Goal: Task Accomplishment & Management: Manage account settings

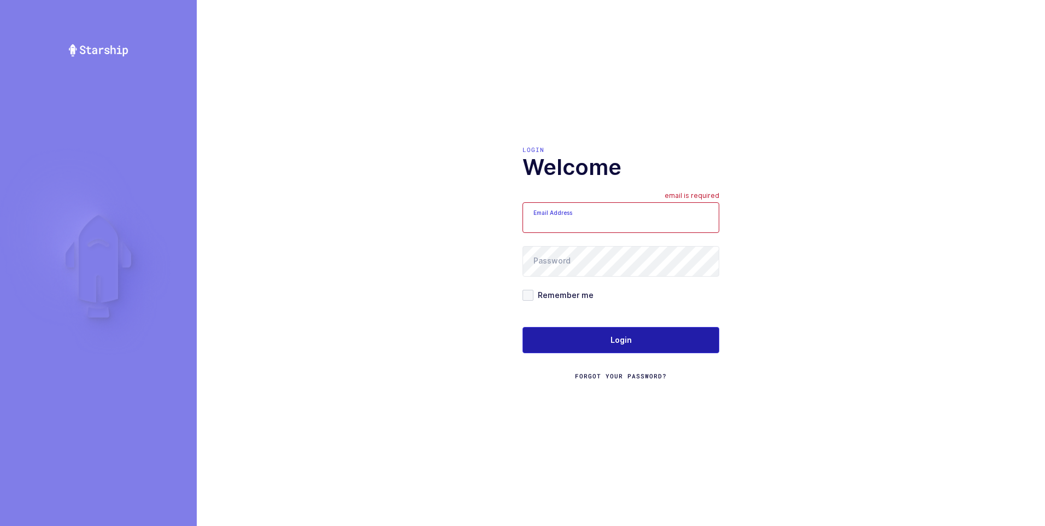
type input "ezra@janustrade.com"
click at [621, 338] on span "Login" at bounding box center [620, 339] width 21 height 11
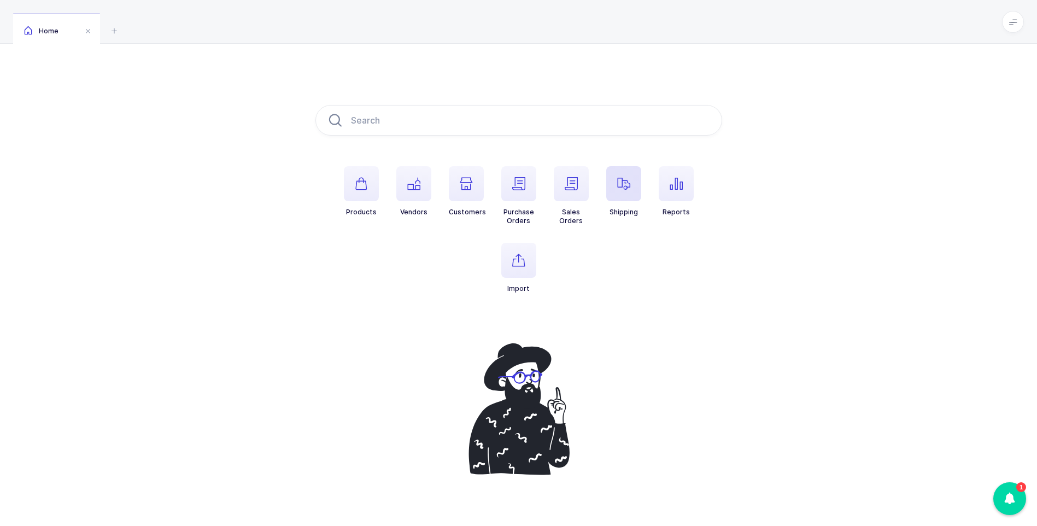
click at [624, 184] on icon "button" at bounding box center [623, 183] width 13 height 13
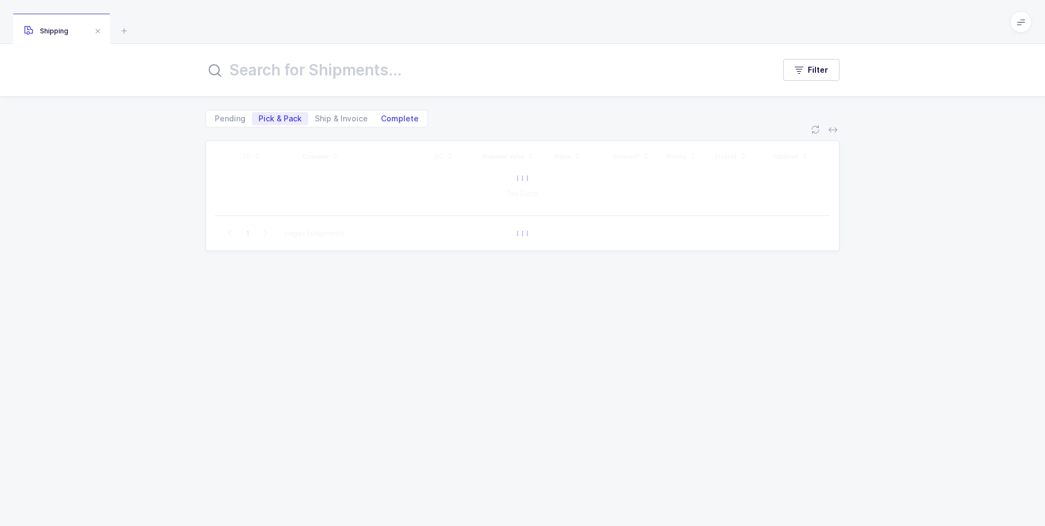
click at [406, 120] on span "Complete" at bounding box center [400, 119] width 38 height 8
click at [381, 119] on input "Complete" at bounding box center [377, 115] width 7 height 7
radio input "true"
radio input "false"
click at [363, 67] on input "text" at bounding box center [484, 70] width 556 height 26
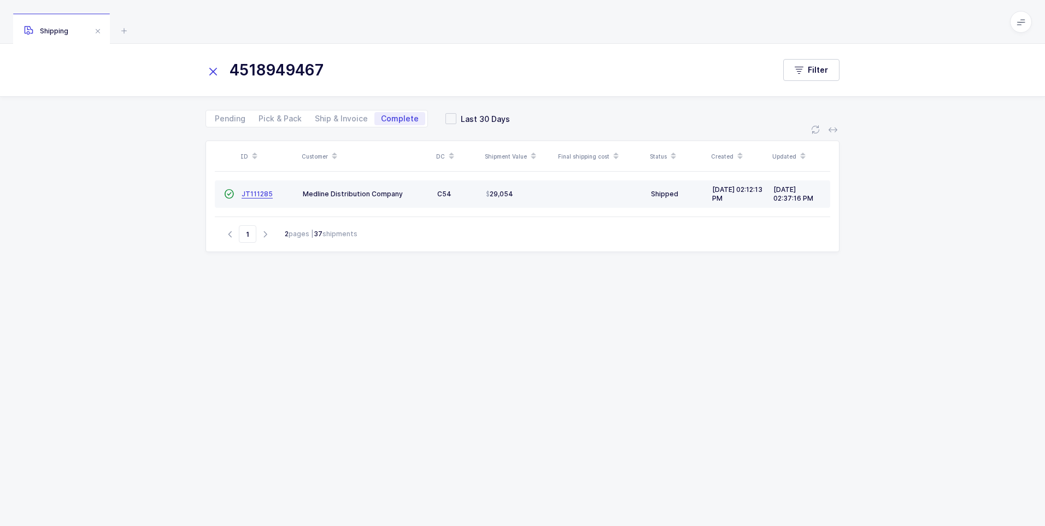
type input "4518949467"
click at [253, 196] on span "JT111285" at bounding box center [257, 194] width 31 height 8
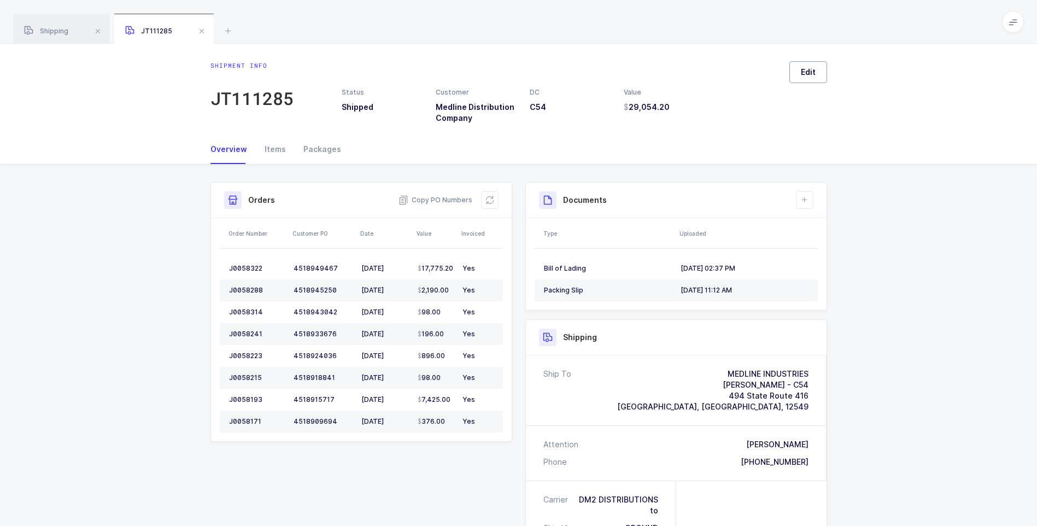
click at [795, 79] on button "Edit" at bounding box center [808, 72] width 38 height 22
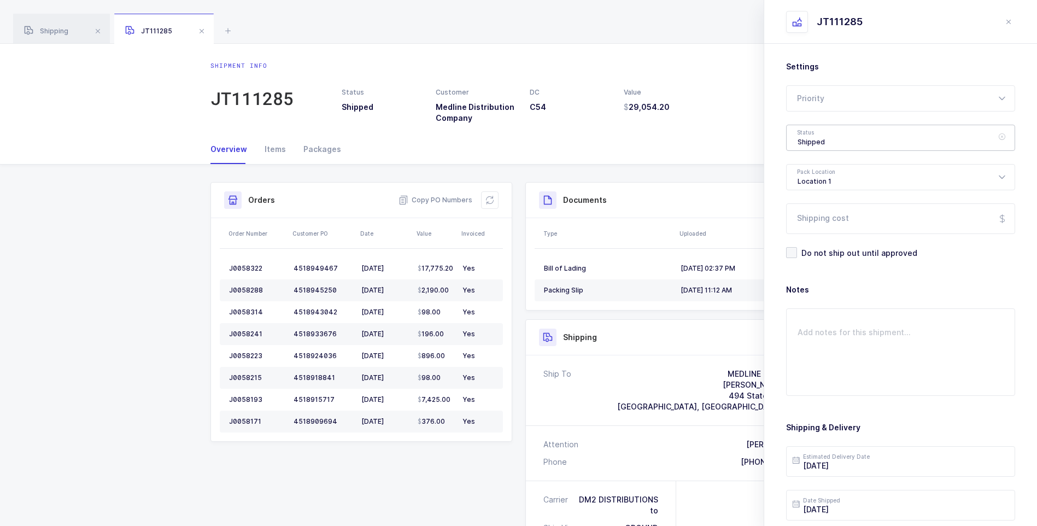
click at [803, 142] on div "Shipped" at bounding box center [900, 138] width 229 height 26
click at [827, 240] on span "Delivered" at bounding box center [815, 238] width 37 height 9
type input "Delivered"
click at [824, 231] on input "Shipping cost" at bounding box center [900, 218] width 229 height 31
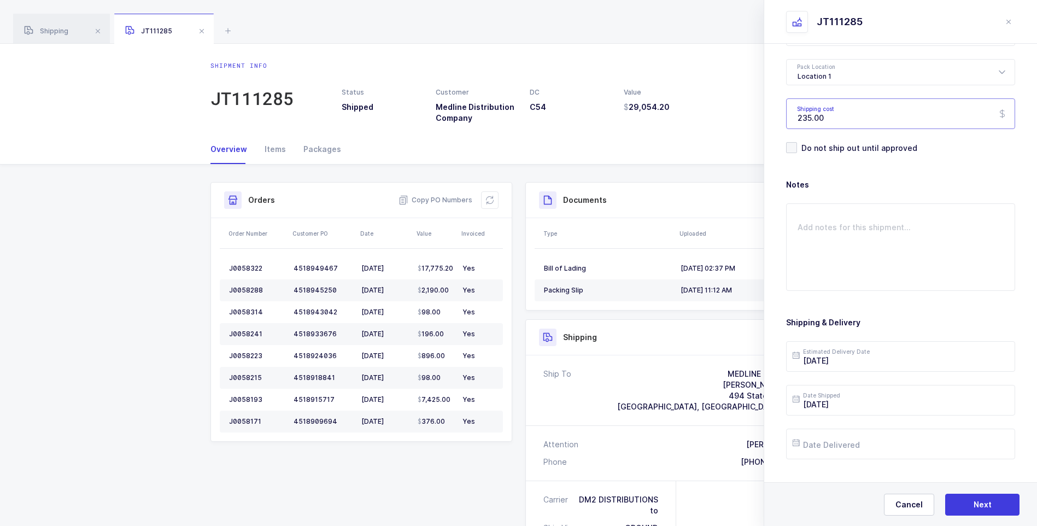
scroll to position [126, 0]
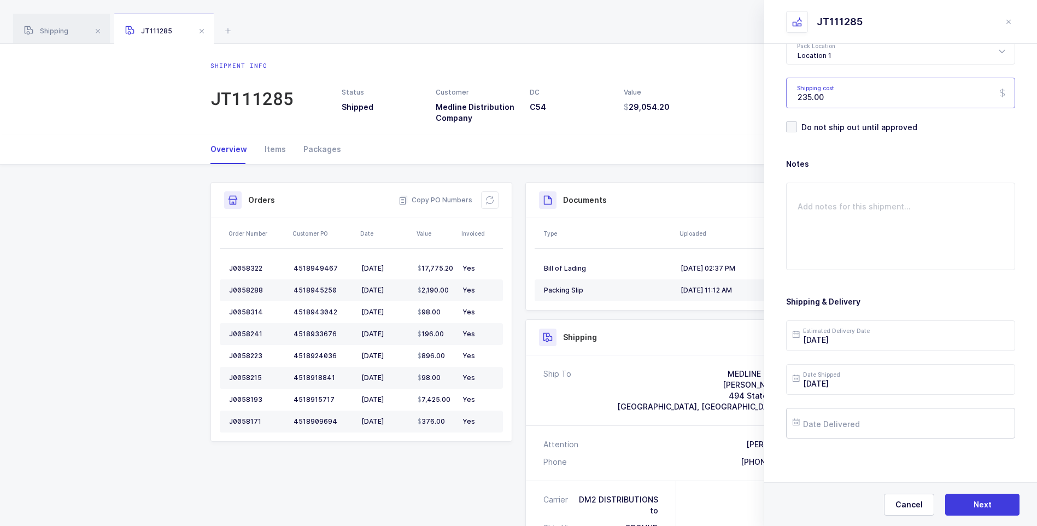
type input "235.00"
click at [836, 424] on input "text" at bounding box center [900, 423] width 229 height 31
click at [923, 341] on span "22" at bounding box center [919, 340] width 13 height 13
type input "[DATE]"
click at [966, 501] on button "Next" at bounding box center [982, 505] width 74 height 22
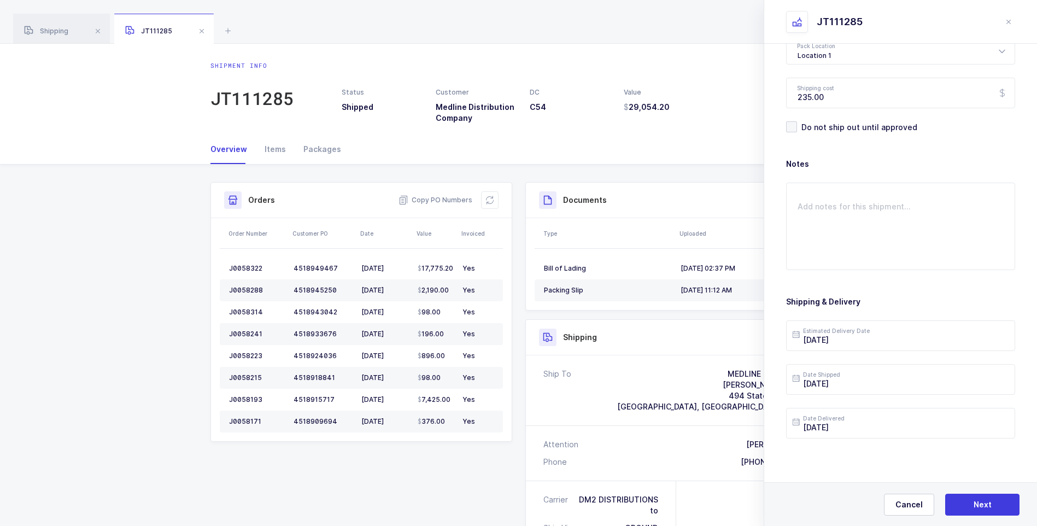
scroll to position [0, 0]
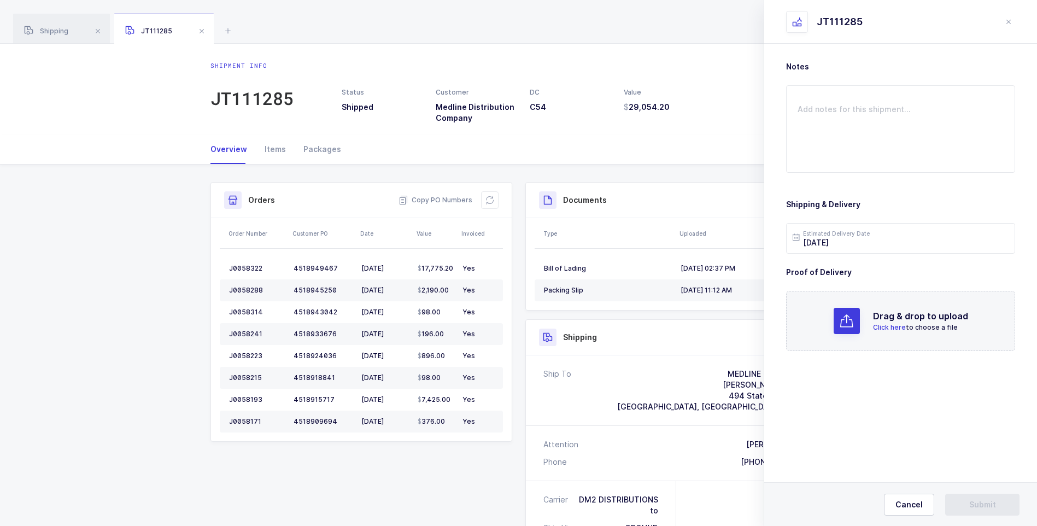
click at [898, 328] on span "Click here" at bounding box center [889, 327] width 33 height 8
click at [988, 504] on span "Submit" at bounding box center [982, 504] width 27 height 11
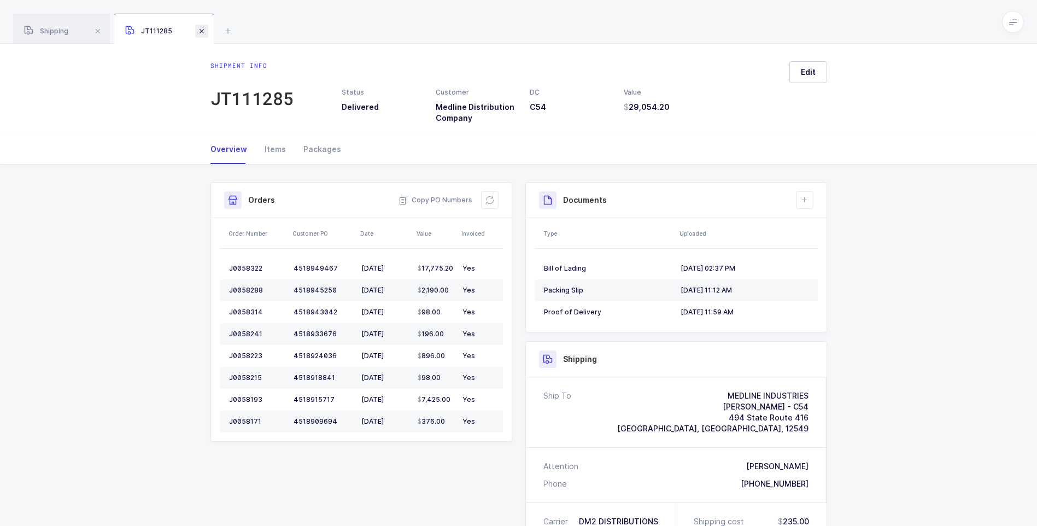
click at [204, 31] on span at bounding box center [201, 31] width 13 height 13
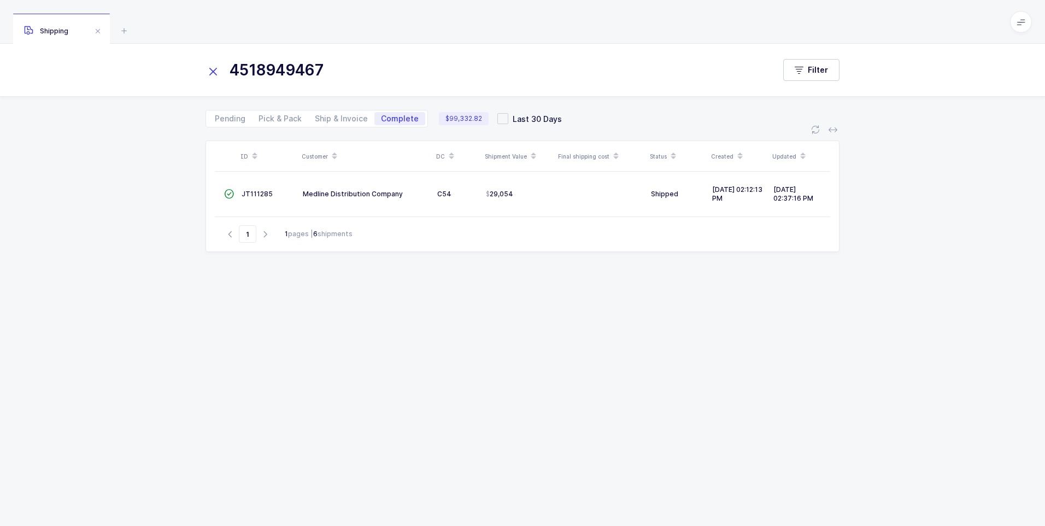
drag, startPoint x: 215, startPoint y: 71, endPoint x: 221, endPoint y: 70, distance: 6.6
click at [221, 70] on div "4518949467" at bounding box center [490, 70] width 569 height 26
click at [246, 72] on input "4518949467" at bounding box center [484, 70] width 556 height 26
click at [210, 68] on icon at bounding box center [213, 71] width 15 height 15
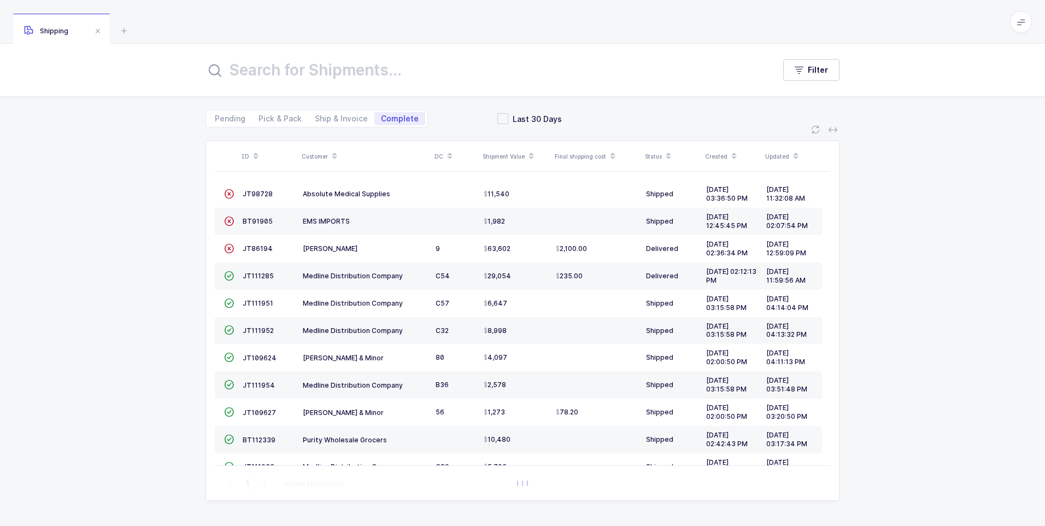
click at [410, 60] on input "text" at bounding box center [484, 70] width 556 height 26
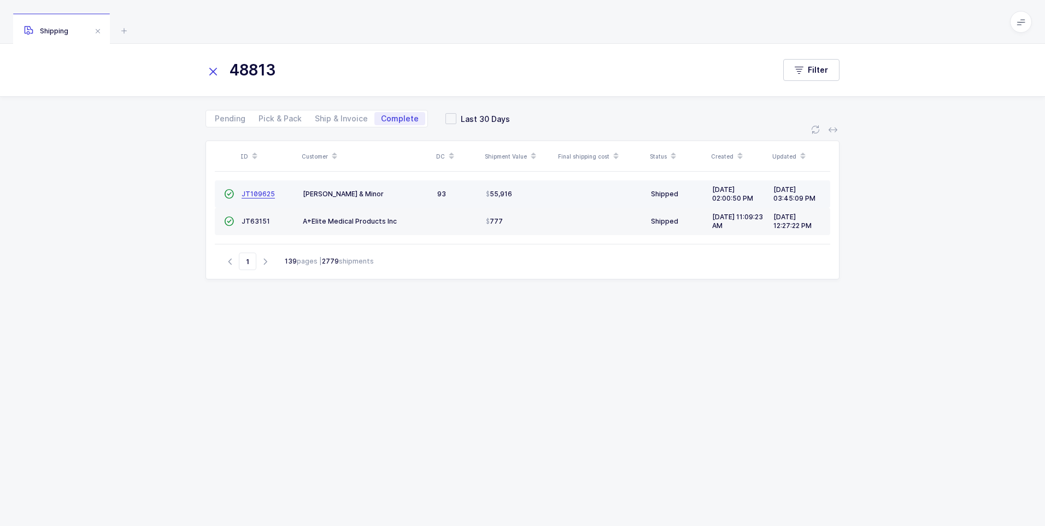
type input "48813"
drag, startPoint x: 262, startPoint y: 195, endPoint x: 270, endPoint y: 195, distance: 7.7
click at [270, 195] on span "JT109625" at bounding box center [258, 194] width 33 height 8
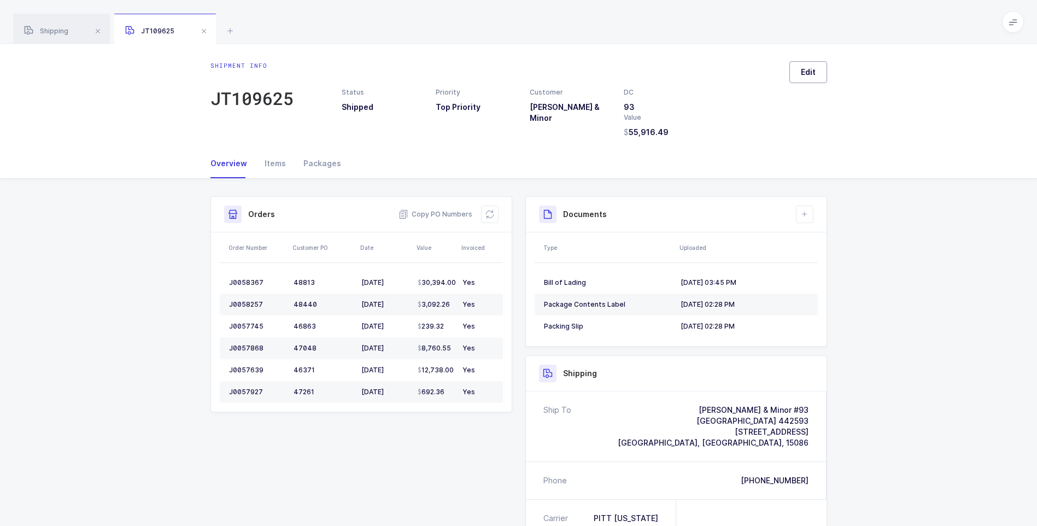
click at [804, 73] on span "Edit" at bounding box center [808, 72] width 15 height 11
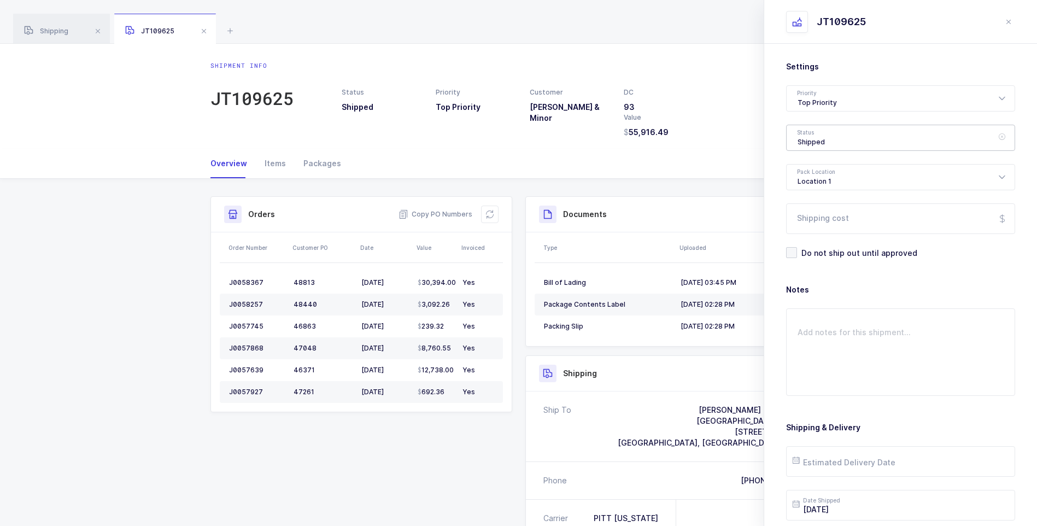
drag, startPoint x: 816, startPoint y: 138, endPoint x: 821, endPoint y: 144, distance: 8.2
click at [817, 138] on div "Shipped" at bounding box center [900, 138] width 229 height 26
click at [827, 239] on span "Delivered" at bounding box center [815, 238] width 37 height 9
type input "Delivered"
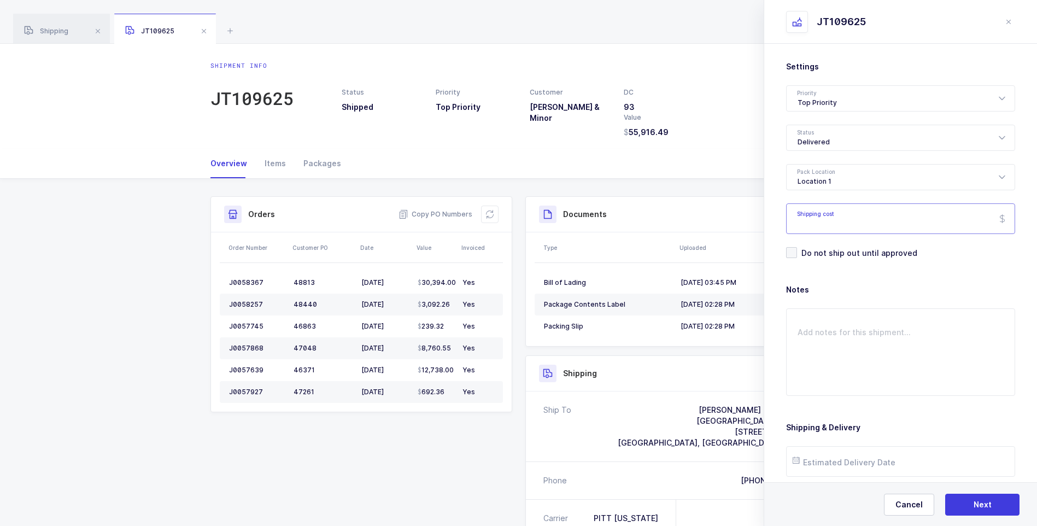
click at [833, 222] on input "Shipping cost" at bounding box center [900, 218] width 229 height 31
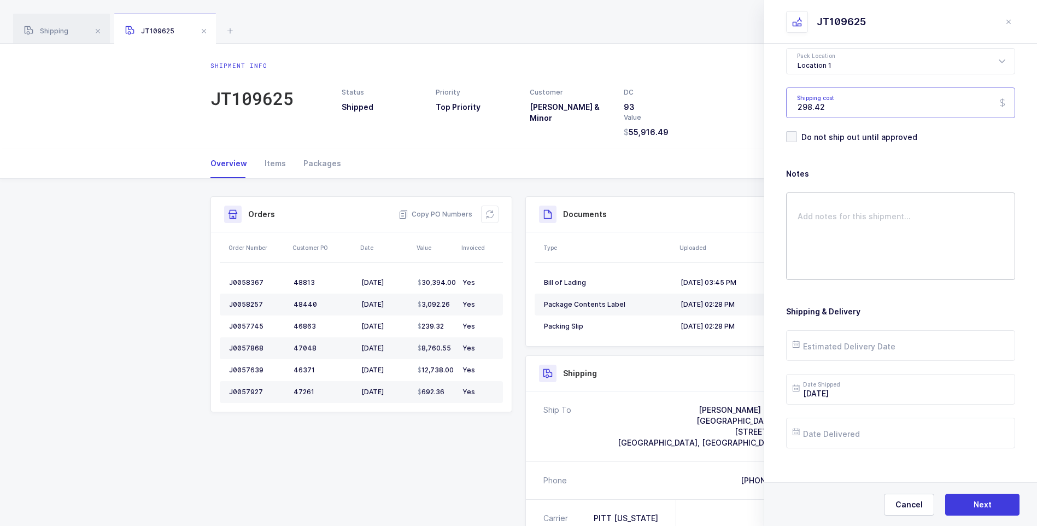
scroll to position [126, 0]
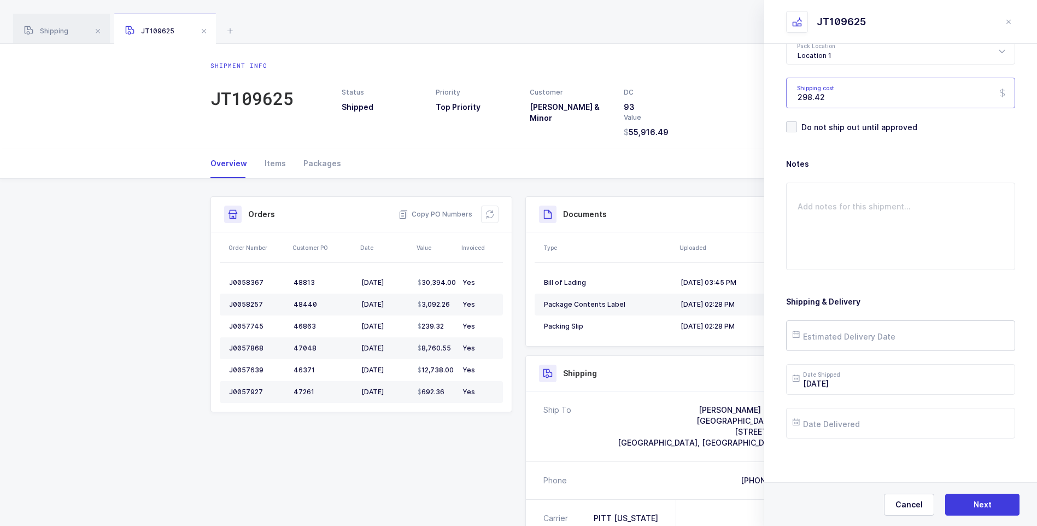
type input "298.42"
click at [873, 332] on input "text" at bounding box center [900, 335] width 229 height 31
click at [830, 268] on span "25" at bounding box center [829, 273] width 13 height 13
type input "[DATE]"
click at [841, 424] on input "text" at bounding box center [900, 423] width 229 height 31
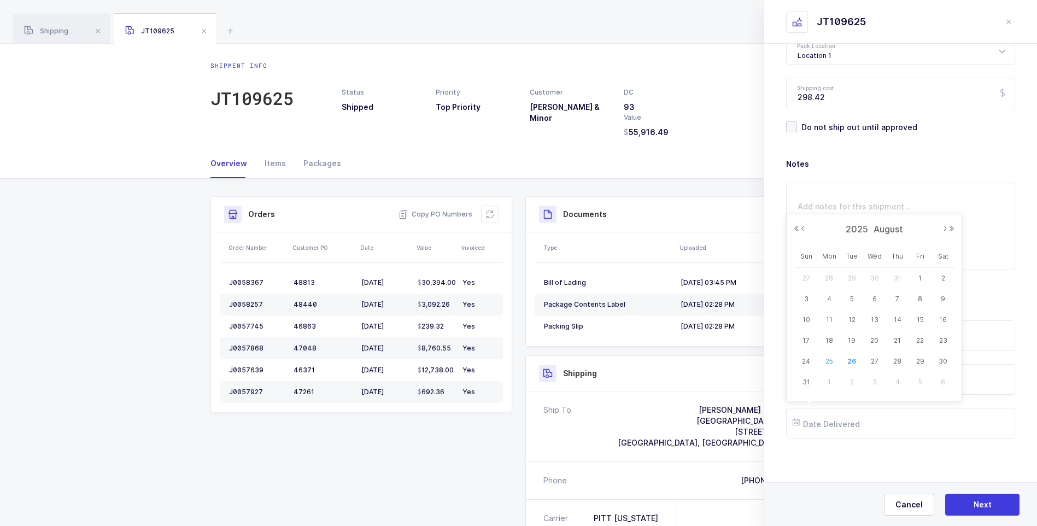
click at [834, 361] on span "25" at bounding box center [829, 361] width 13 height 13
type input "[DATE]"
click at [970, 496] on button "Next" at bounding box center [982, 505] width 74 height 22
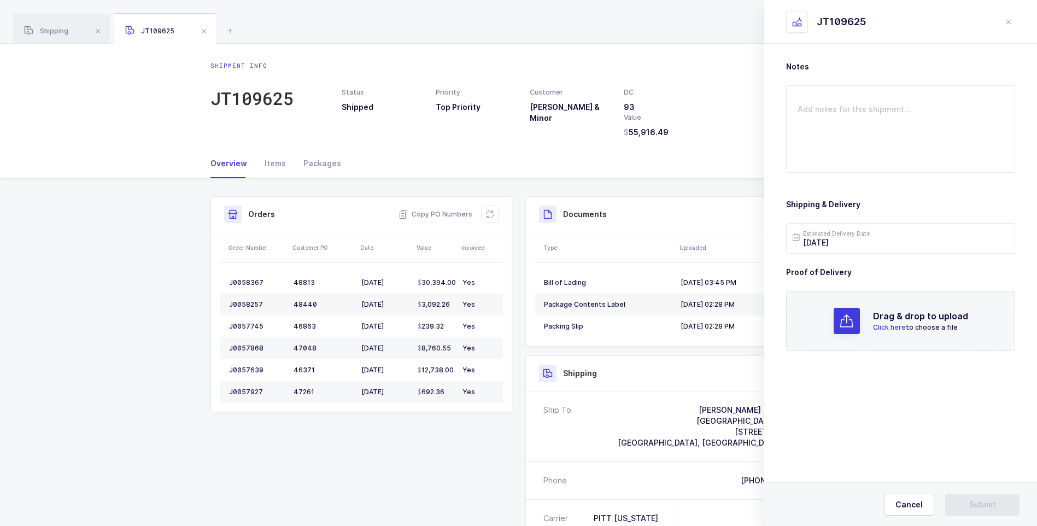
click at [890, 326] on span "Click here" at bounding box center [889, 327] width 33 height 8
click at [983, 502] on span "Submit" at bounding box center [982, 504] width 27 height 11
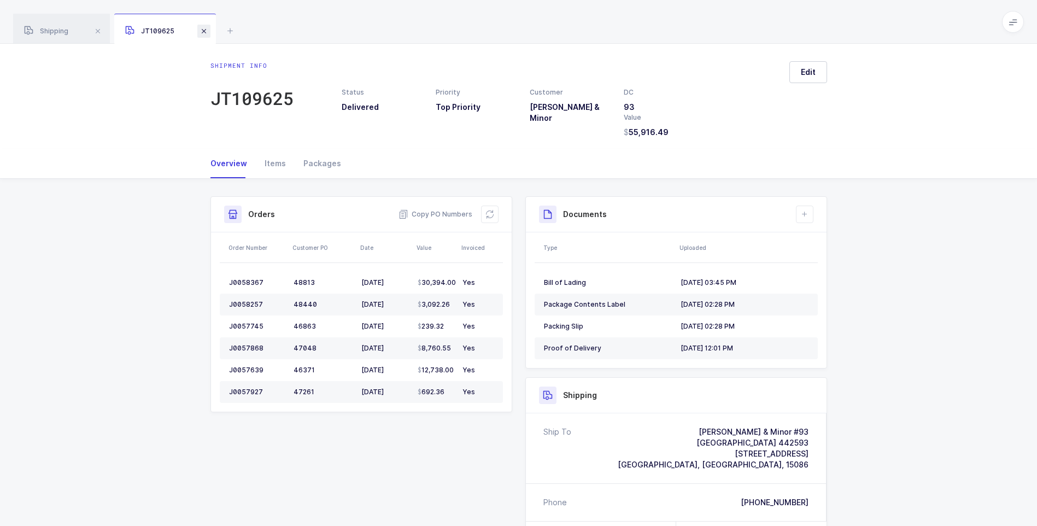
click at [203, 34] on span at bounding box center [203, 31] width 13 height 13
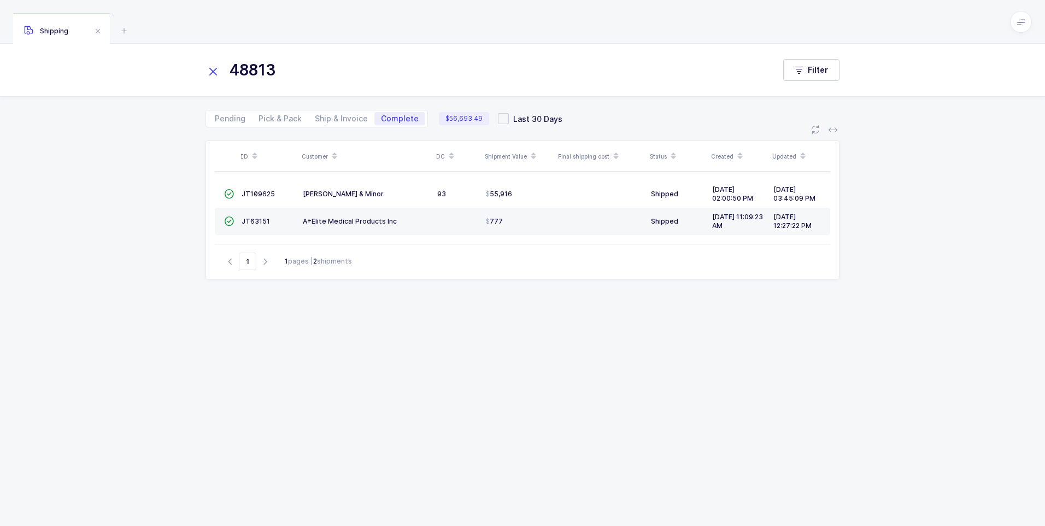
click at [212, 72] on icon at bounding box center [213, 71] width 15 height 15
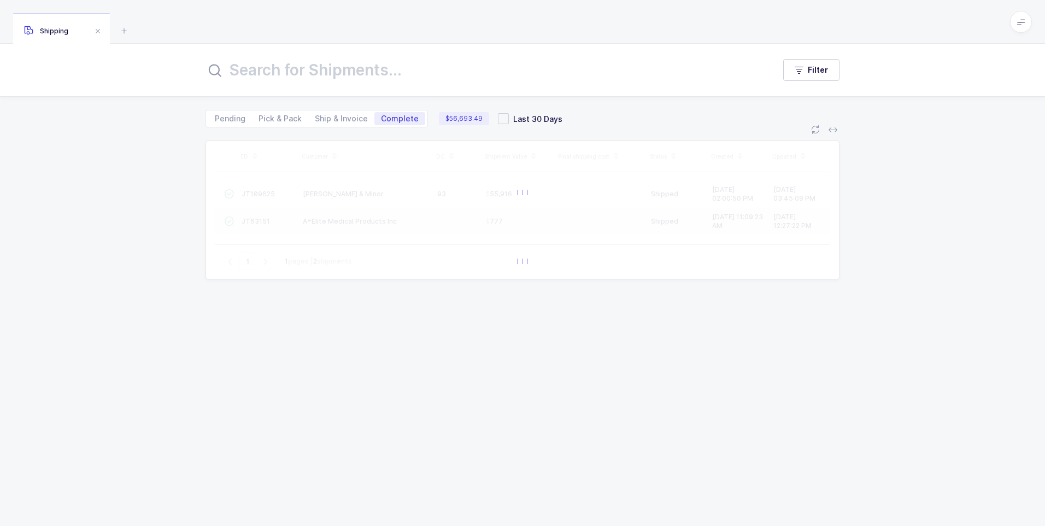
click at [261, 81] on input "text" at bounding box center [484, 70] width 556 height 26
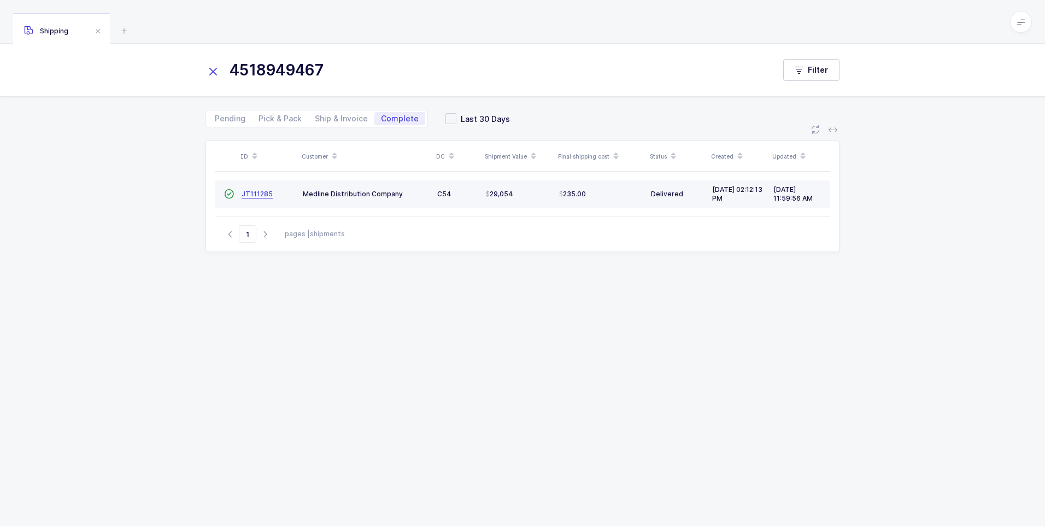
type input "4518949467"
click at [255, 193] on span "JT111285" at bounding box center [257, 194] width 31 height 8
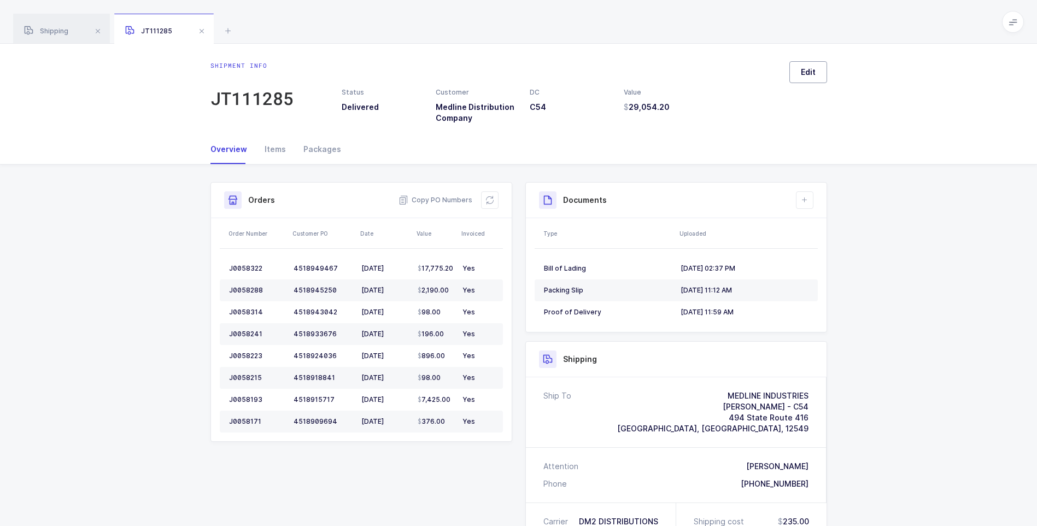
click at [799, 72] on button "Edit" at bounding box center [808, 72] width 38 height 22
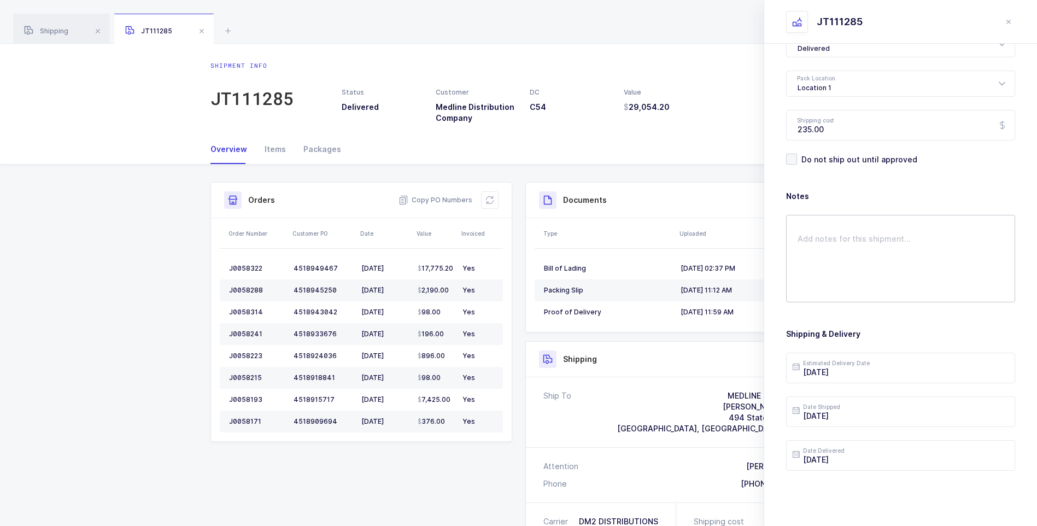
scroll to position [126, 0]
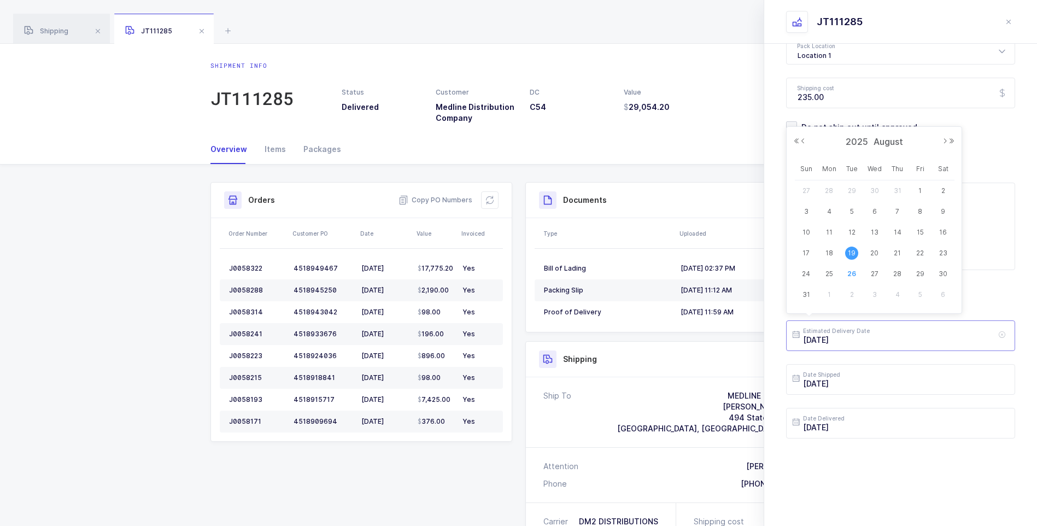
click at [868, 337] on input "[DATE]" at bounding box center [900, 335] width 229 height 31
click at [916, 254] on span "22" at bounding box center [919, 252] width 13 height 13
type input "[DATE]"
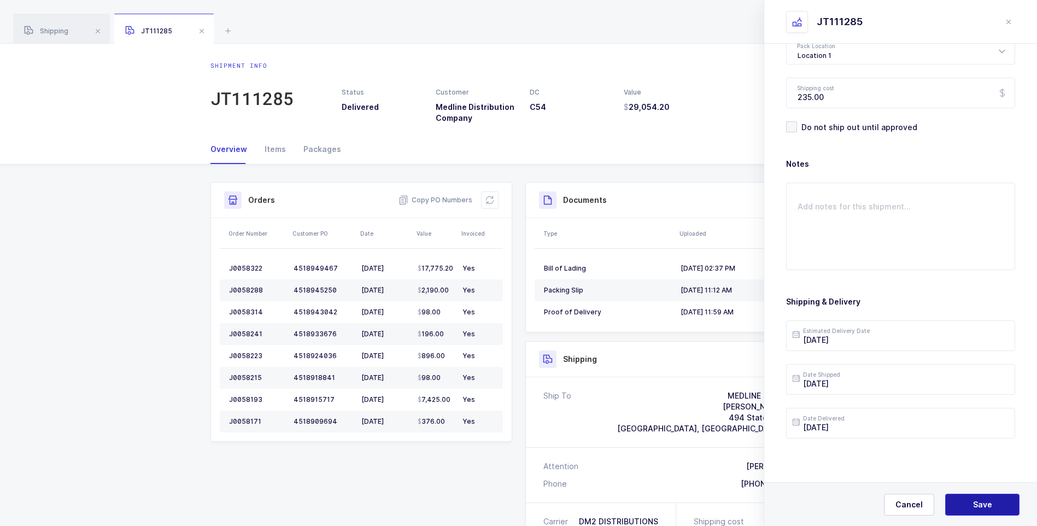
click at [968, 501] on button "Save" at bounding box center [982, 505] width 74 height 22
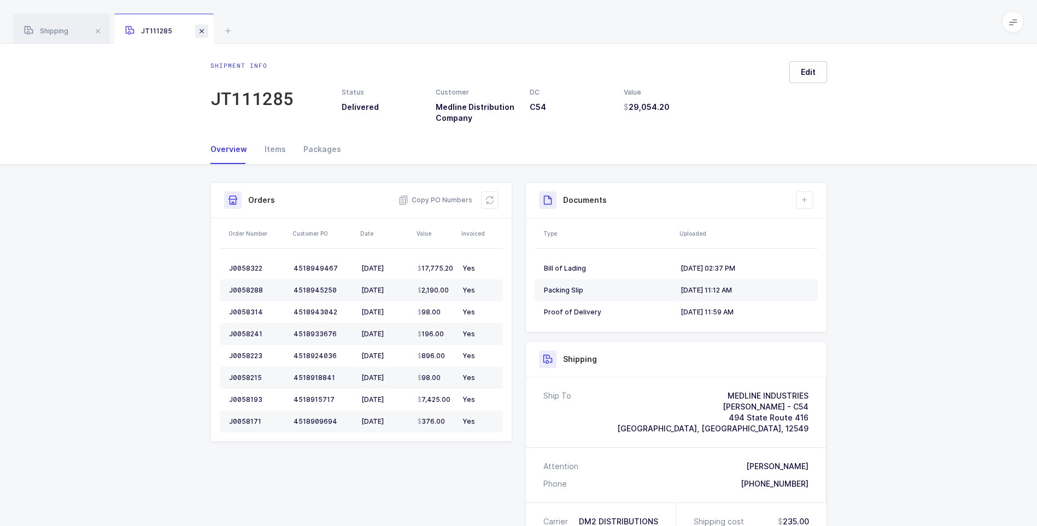
click at [202, 35] on span at bounding box center [201, 31] width 13 height 13
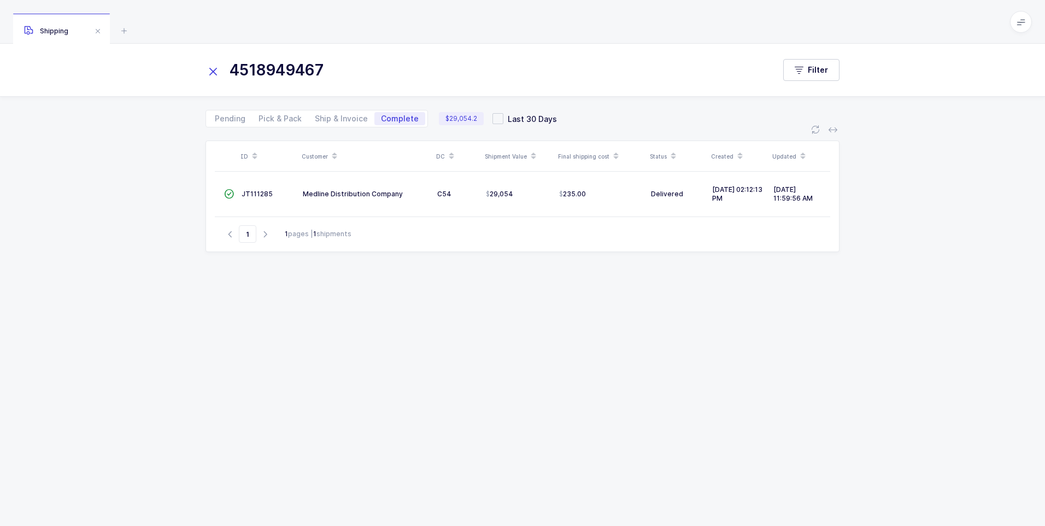
click at [211, 68] on icon at bounding box center [213, 71] width 15 height 15
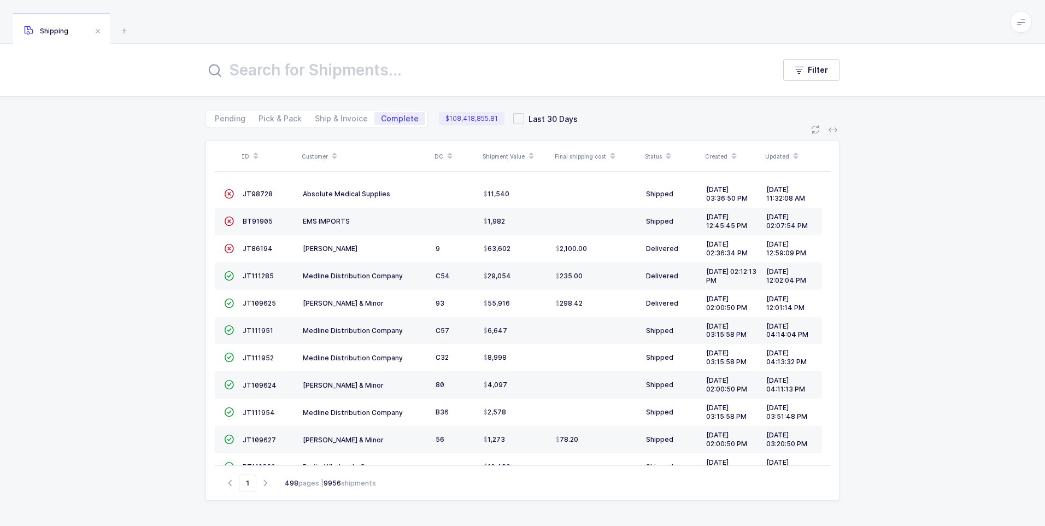
click at [229, 77] on input "text" at bounding box center [484, 70] width 556 height 26
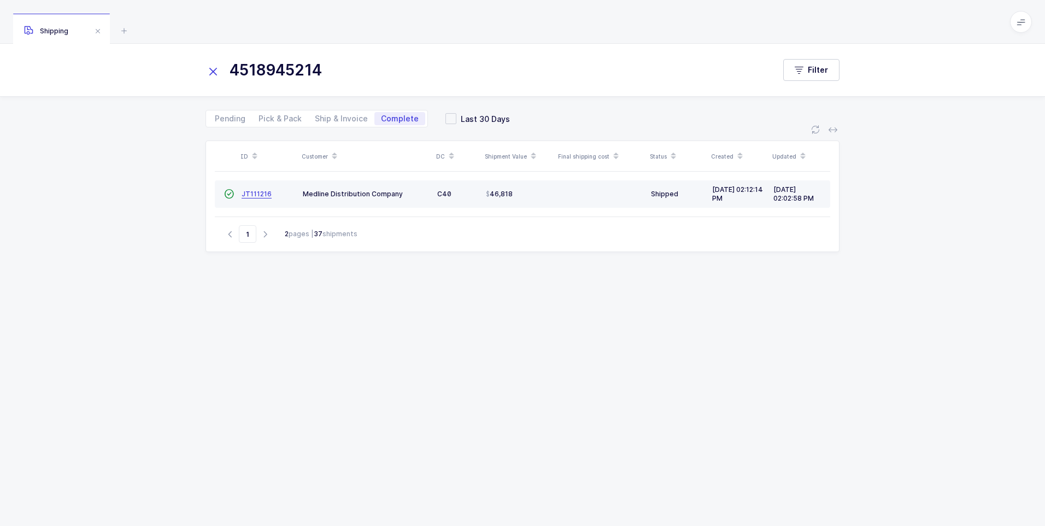
type input "4518945214"
click at [264, 195] on span "JT111216" at bounding box center [257, 194] width 30 height 8
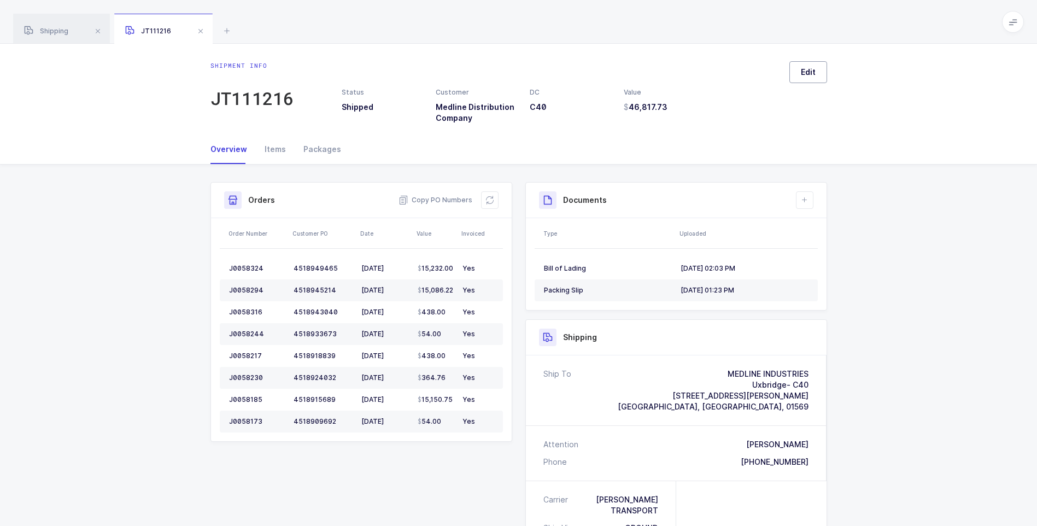
click at [807, 72] on span "Edit" at bounding box center [808, 72] width 15 height 11
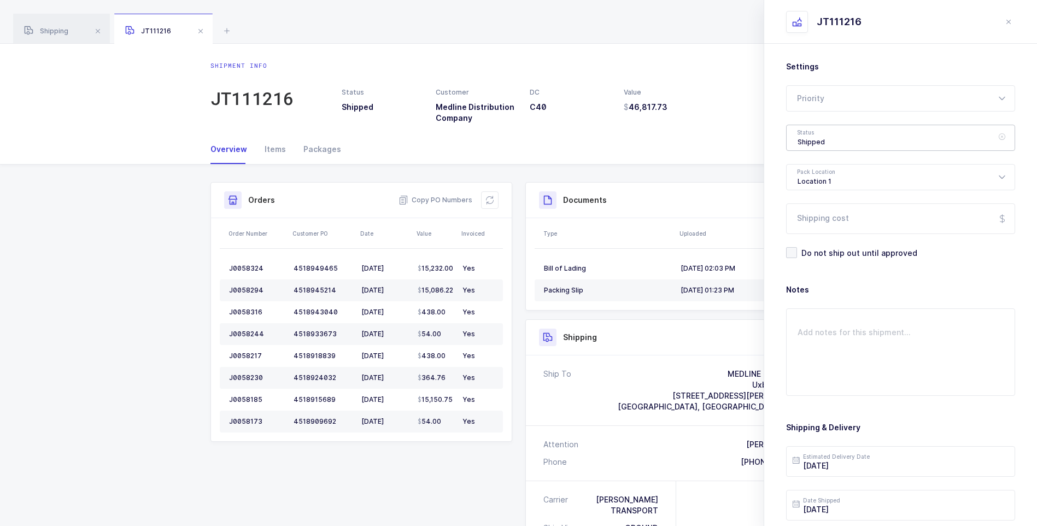
click at [828, 139] on div "Shipped" at bounding box center [900, 138] width 229 height 26
click at [824, 237] on span "Delivered" at bounding box center [815, 238] width 37 height 9
type input "Delivered"
click at [838, 218] on input "Shipping cost" at bounding box center [900, 218] width 229 height 31
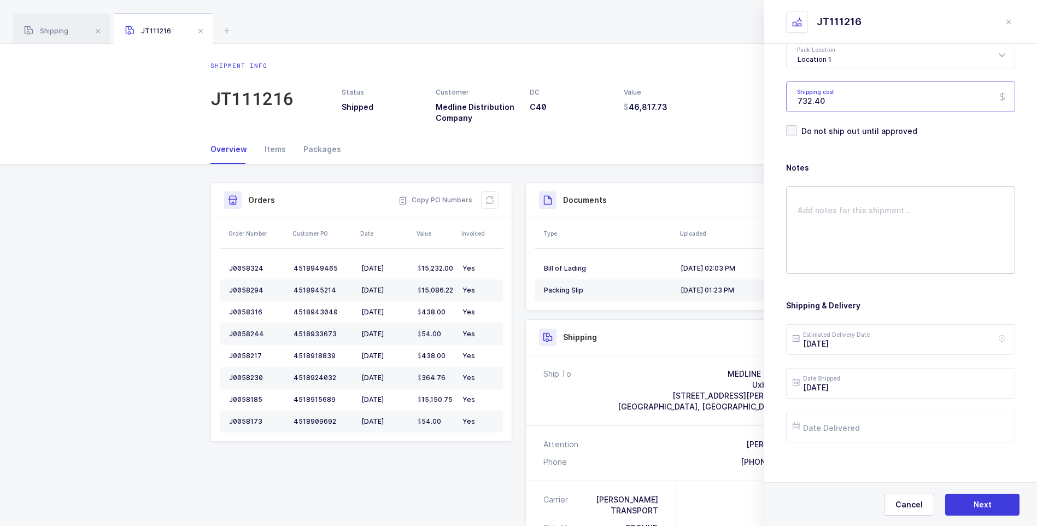
scroll to position [126, 0]
type input "732.40"
click at [868, 333] on input "[DATE]" at bounding box center [900, 335] width 229 height 31
click at [896, 251] on span "21" at bounding box center [897, 252] width 13 height 13
type input "[DATE]"
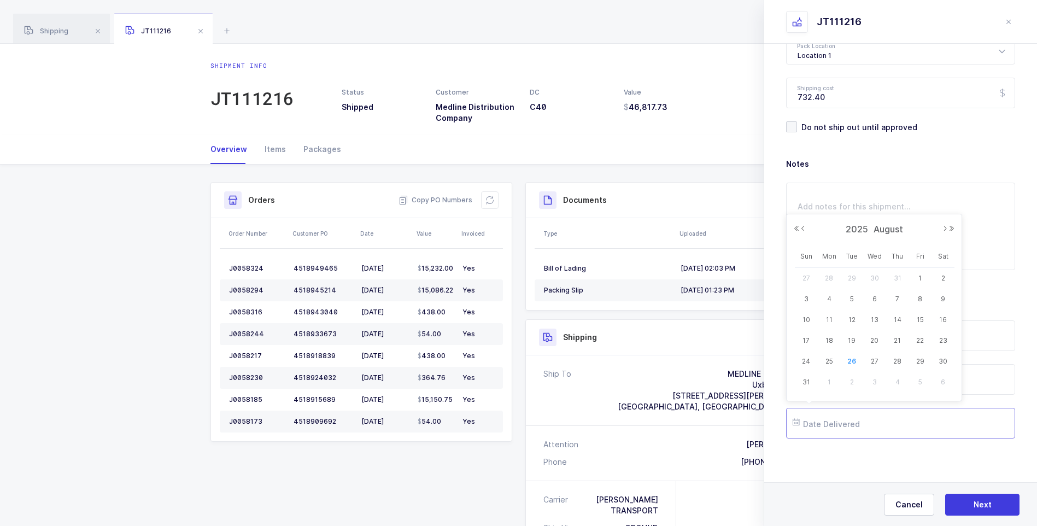
click at [866, 415] on input "text" at bounding box center [900, 423] width 229 height 31
click at [897, 340] on span "21" at bounding box center [897, 340] width 13 height 13
type input "[DATE]"
click at [983, 502] on span "Next" at bounding box center [982, 504] width 18 height 11
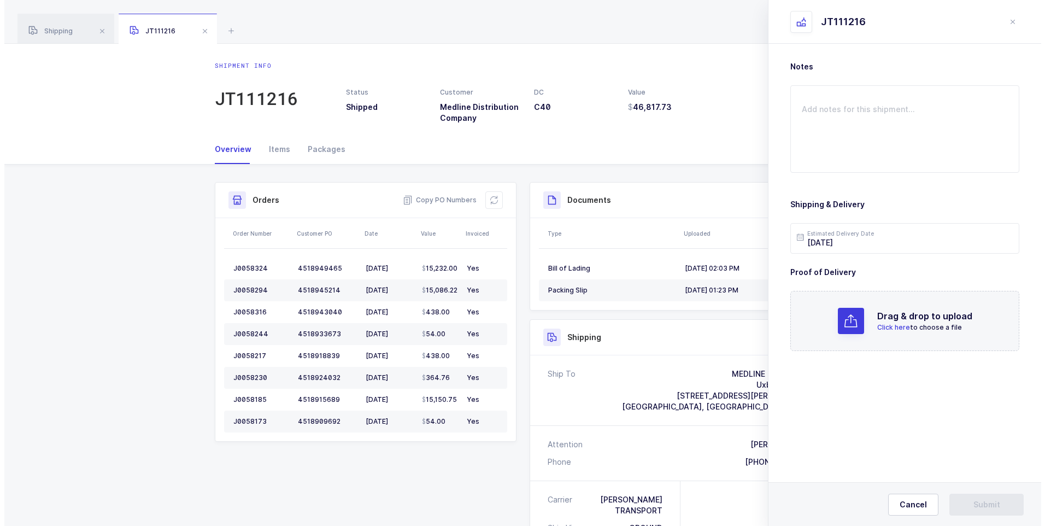
scroll to position [0, 0]
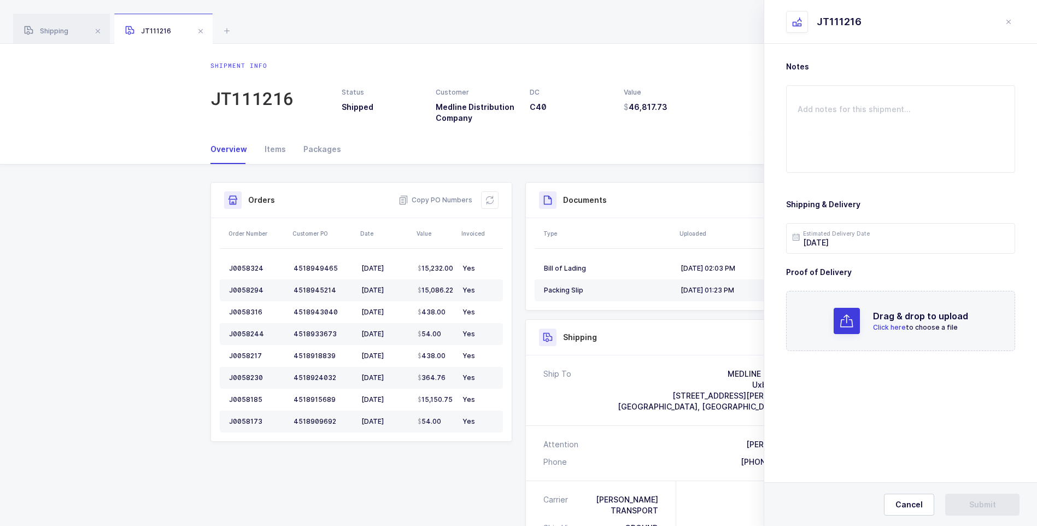
click at [884, 326] on span "Click here" at bounding box center [889, 327] width 33 height 8
click at [972, 503] on span "Submit" at bounding box center [982, 504] width 27 height 11
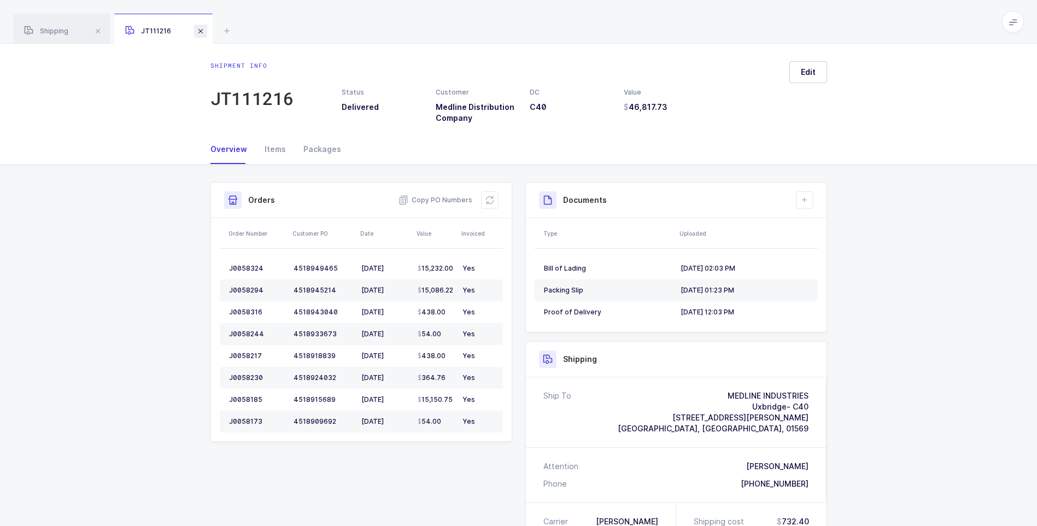
click at [204, 31] on span at bounding box center [200, 31] width 13 height 13
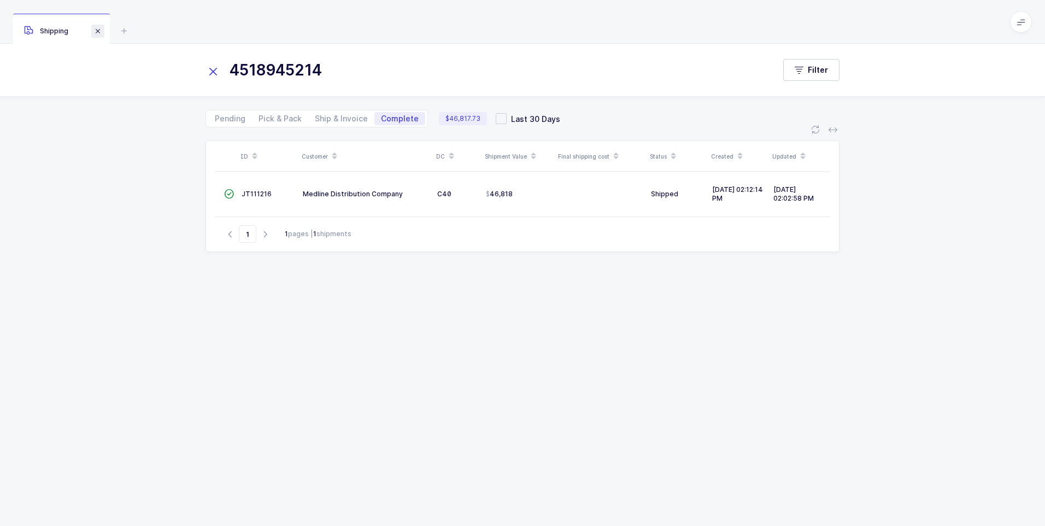
click at [98, 29] on span at bounding box center [97, 31] width 13 height 13
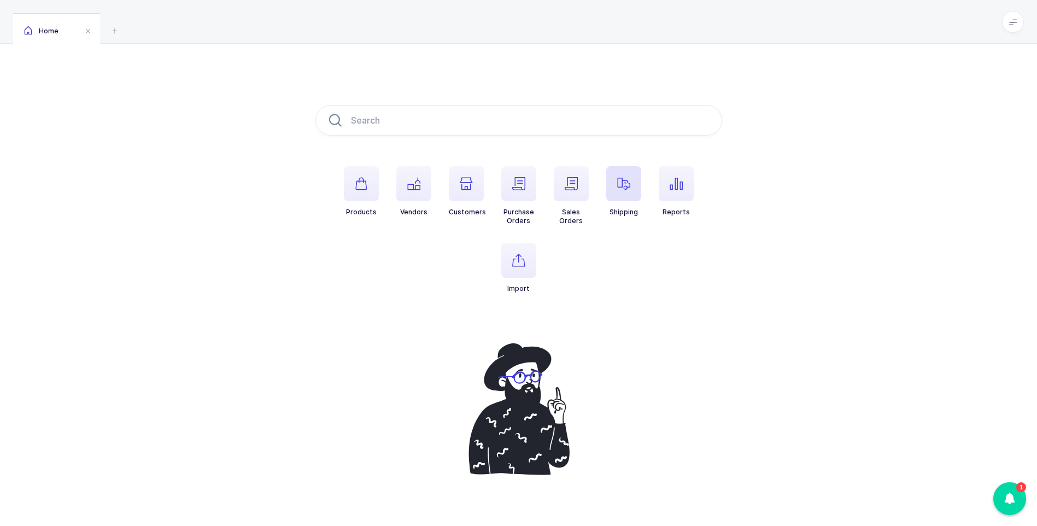
click at [620, 179] on icon "button" at bounding box center [623, 183] width 13 height 13
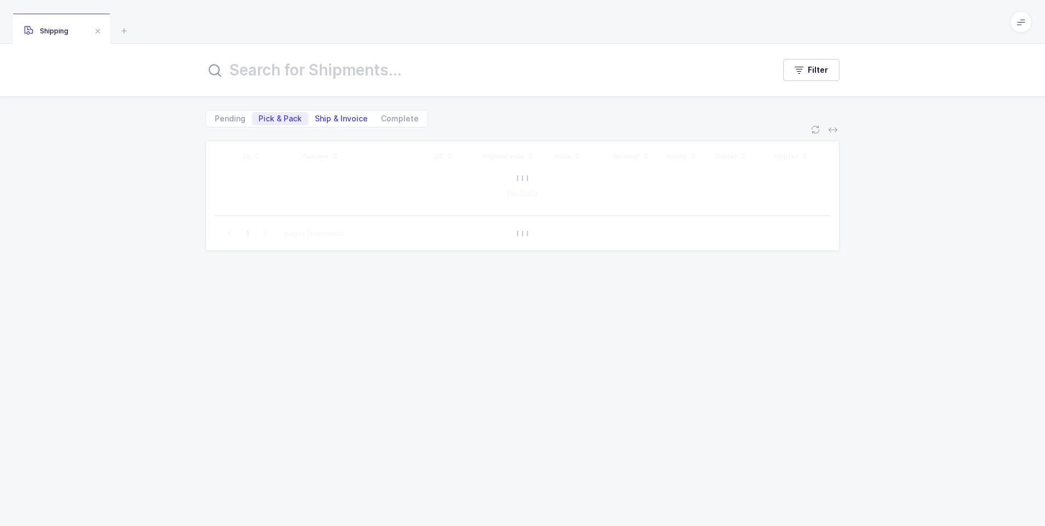
click at [344, 120] on span "Ship & Invoice" at bounding box center [341, 119] width 53 height 8
click at [315, 119] on input "Ship & Invoice" at bounding box center [311, 115] width 7 height 7
radio input "true"
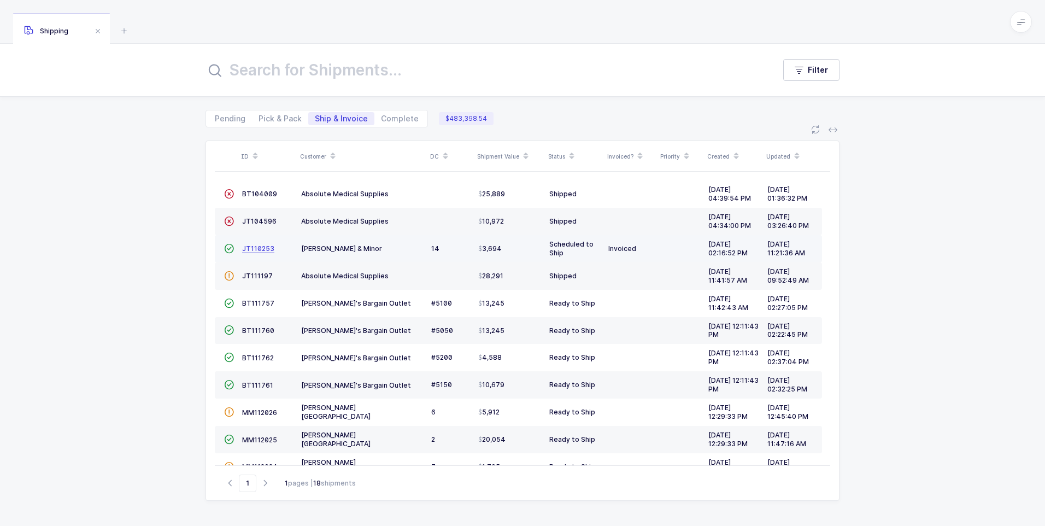
click at [258, 248] on span "JT110253" at bounding box center [258, 248] width 32 height 8
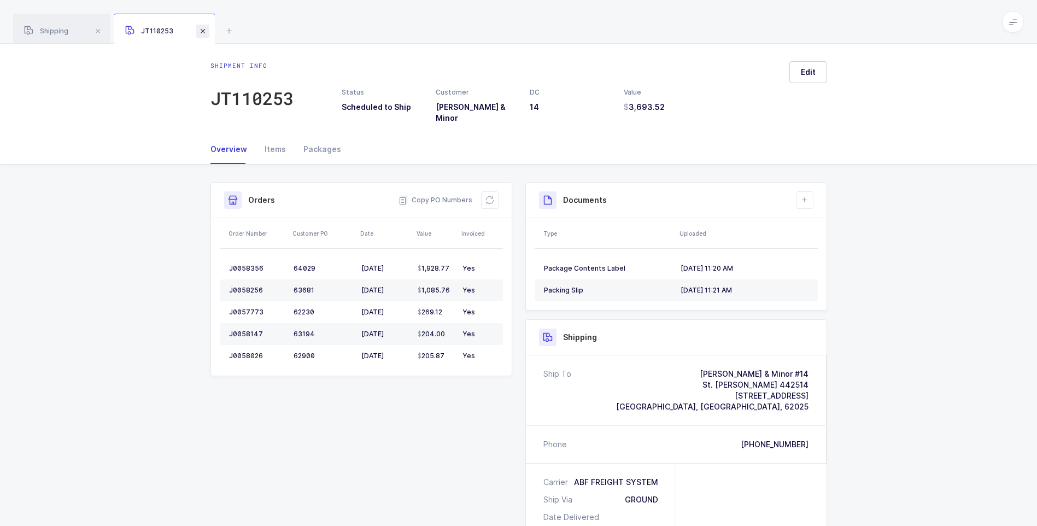
click at [203, 31] on span at bounding box center [202, 31] width 13 height 13
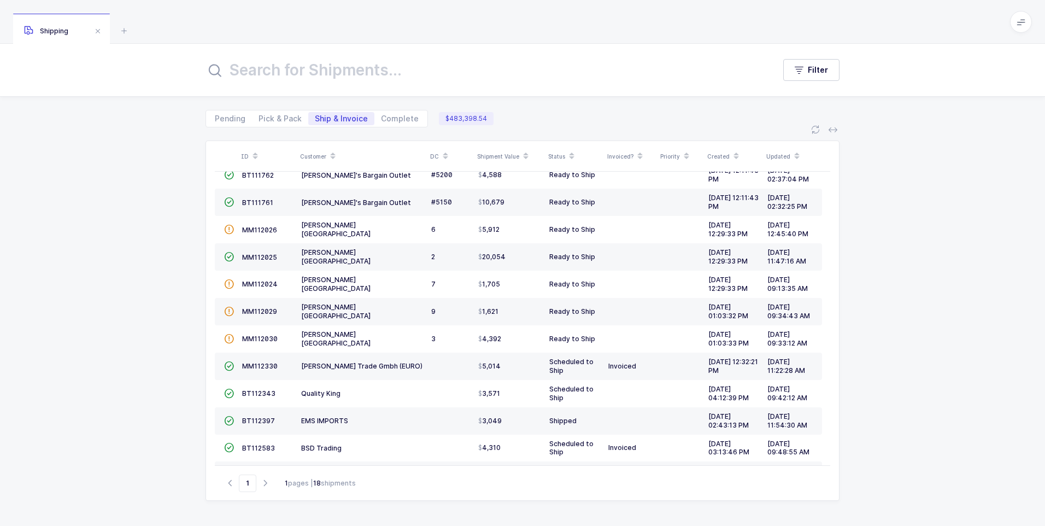
scroll to position [215, 0]
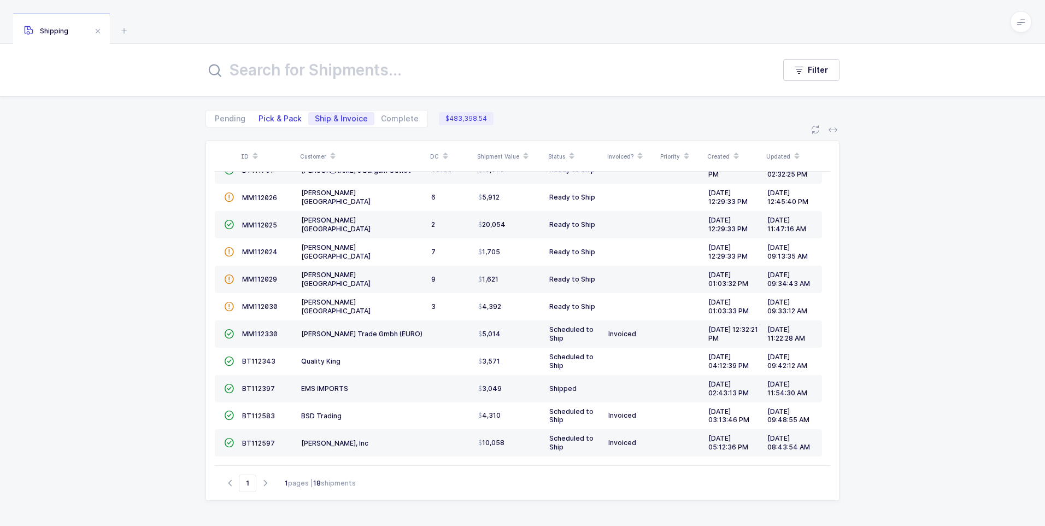
click at [269, 121] on span "Pick & Pack" at bounding box center [280, 119] width 43 height 8
click at [259, 119] on input "Pick & Pack" at bounding box center [255, 115] width 7 height 7
radio input "true"
radio input "false"
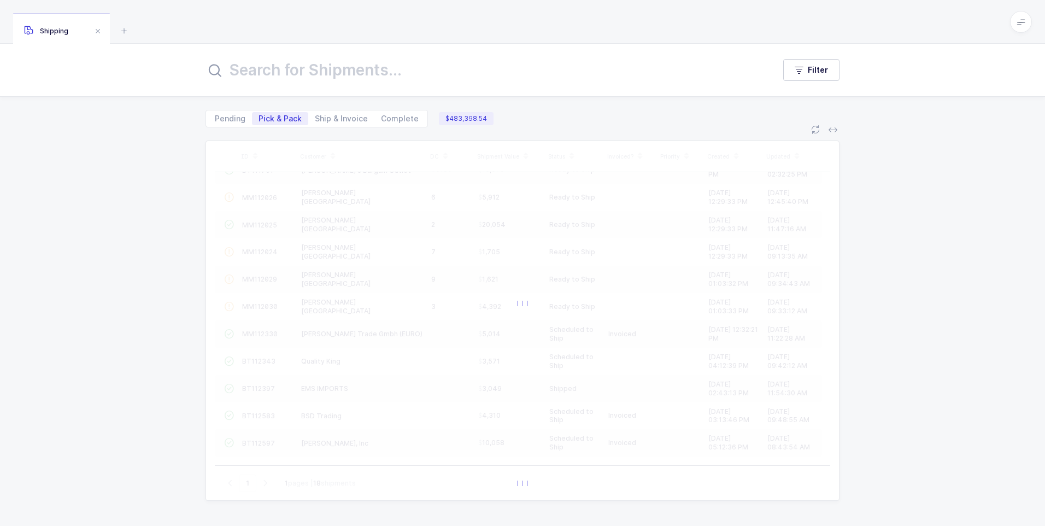
scroll to position [24, 0]
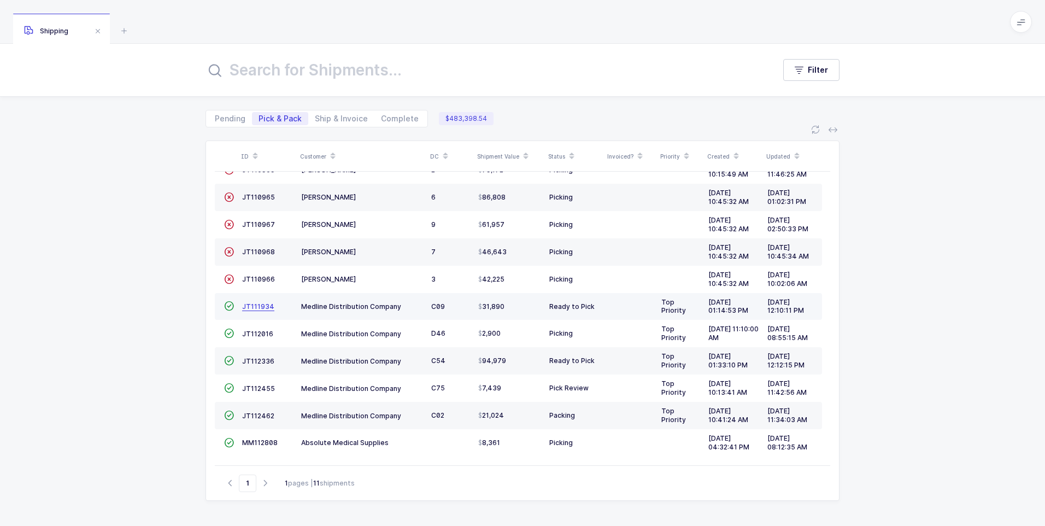
click at [251, 308] on span "JT111934" at bounding box center [258, 306] width 32 height 8
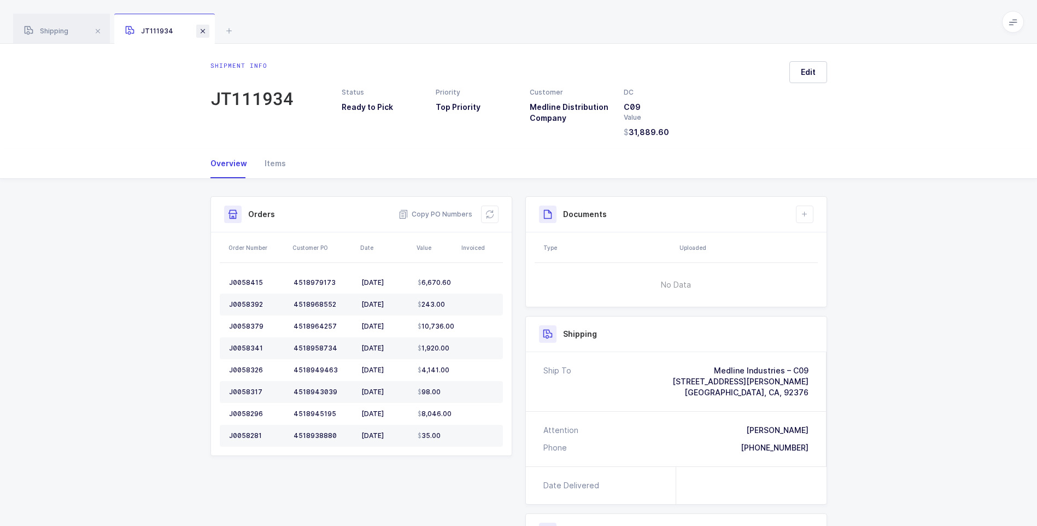
click at [206, 33] on span at bounding box center [202, 31] width 13 height 13
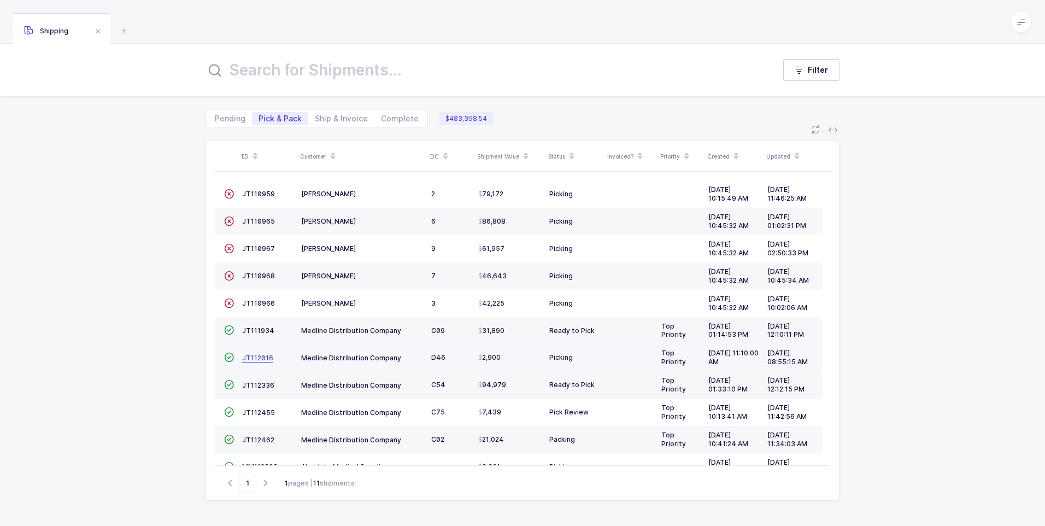
click at [250, 360] on span "JT112016" at bounding box center [257, 358] width 31 height 8
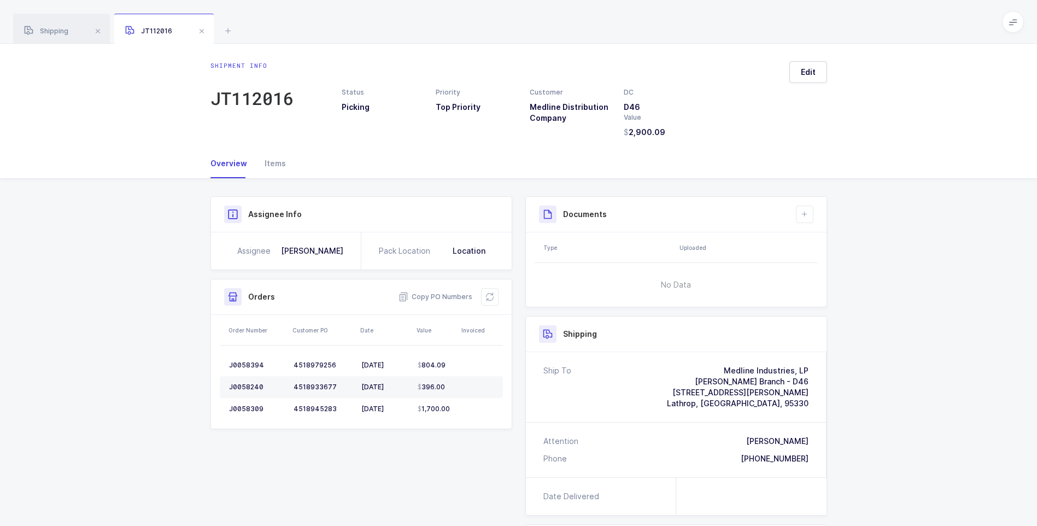
click at [204, 29] on span at bounding box center [201, 31] width 13 height 13
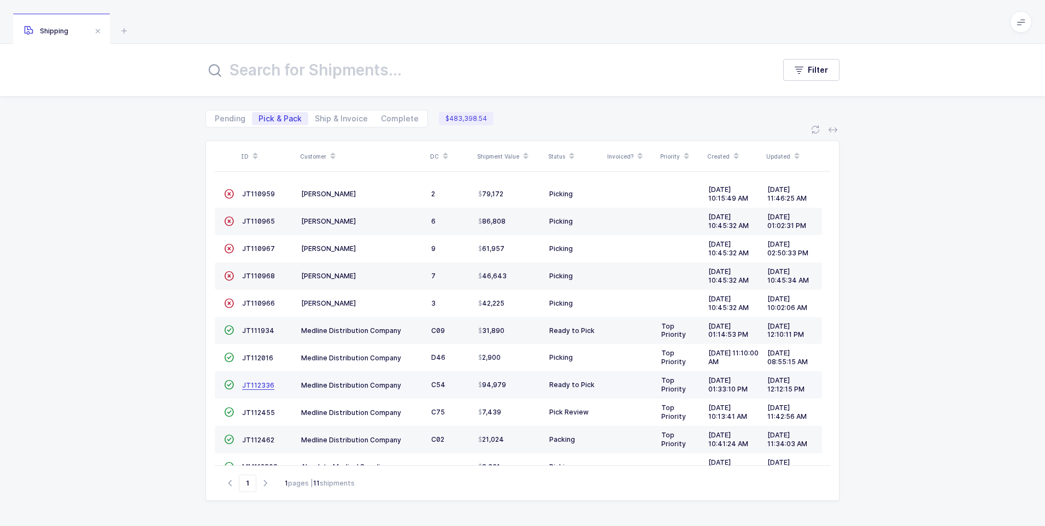
click at [254, 386] on span "JT112336" at bounding box center [258, 385] width 32 height 8
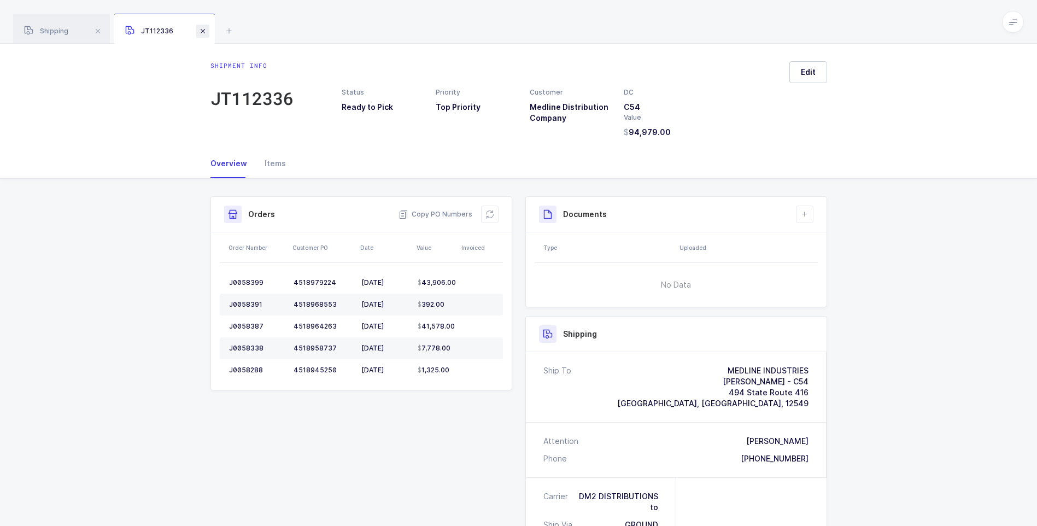
click at [203, 27] on span at bounding box center [202, 31] width 13 height 13
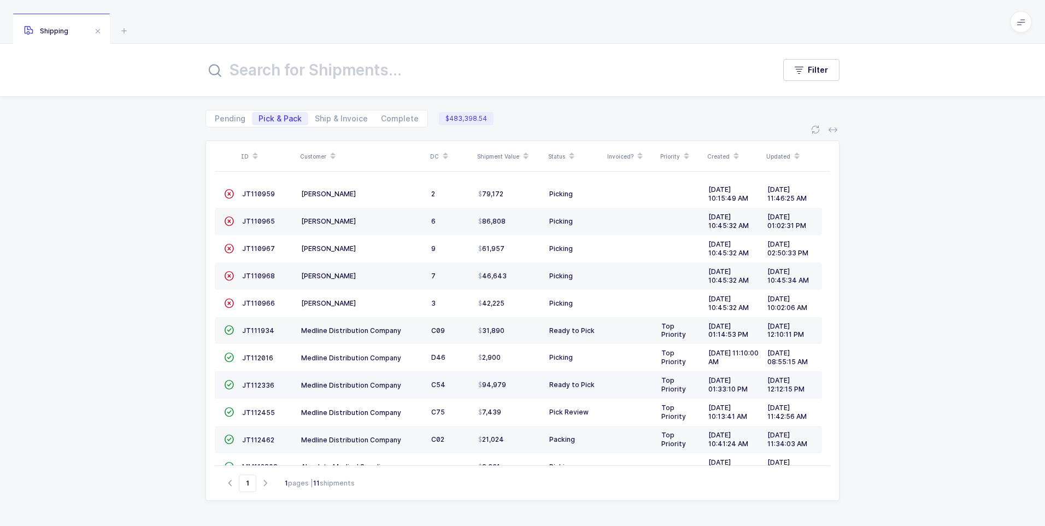
scroll to position [24, 0]
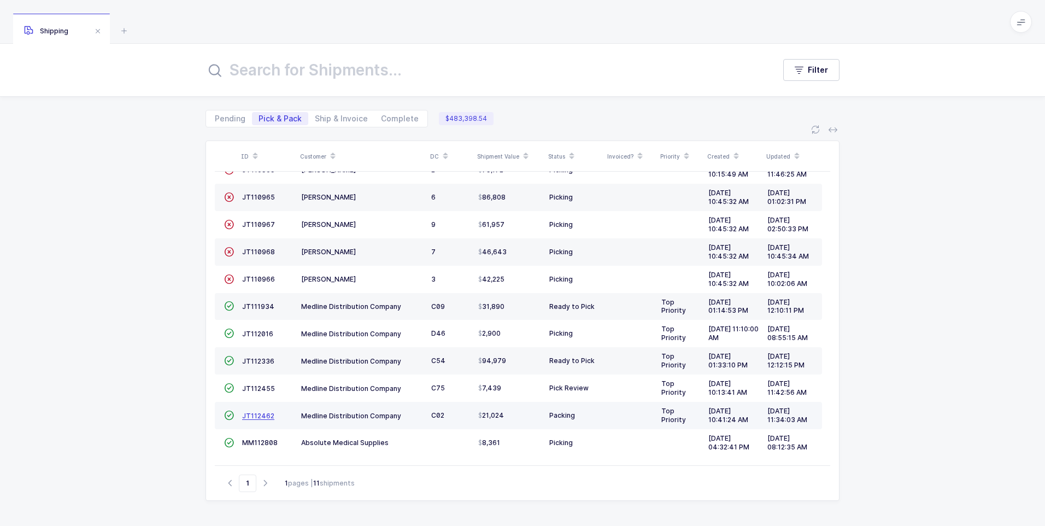
click at [250, 415] on span "JT112462" at bounding box center [258, 416] width 32 height 8
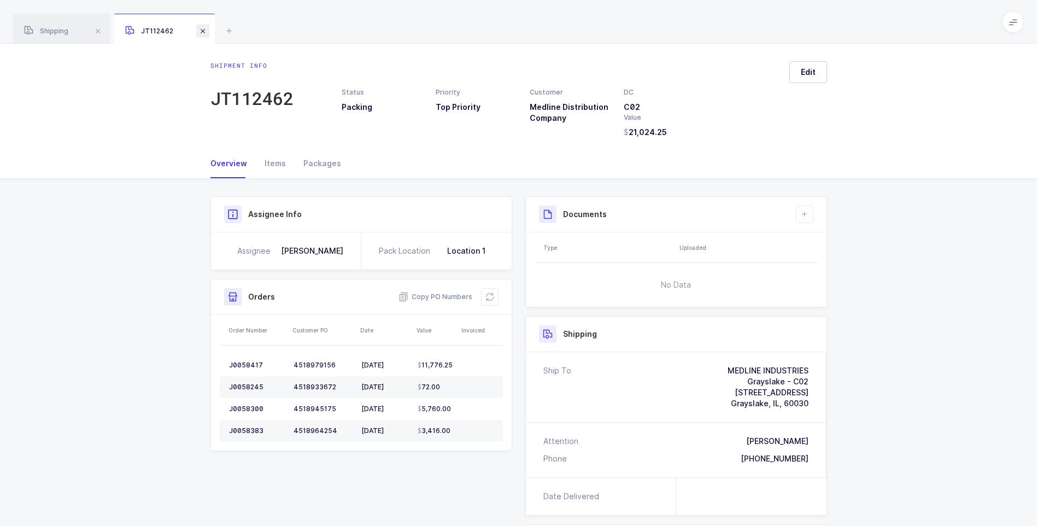
click at [203, 32] on span at bounding box center [202, 31] width 13 height 13
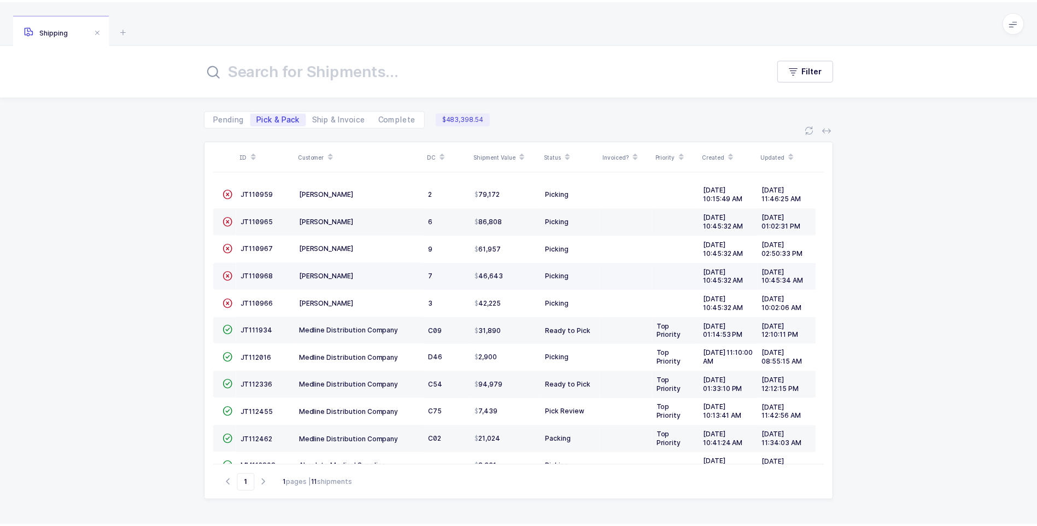
scroll to position [24, 0]
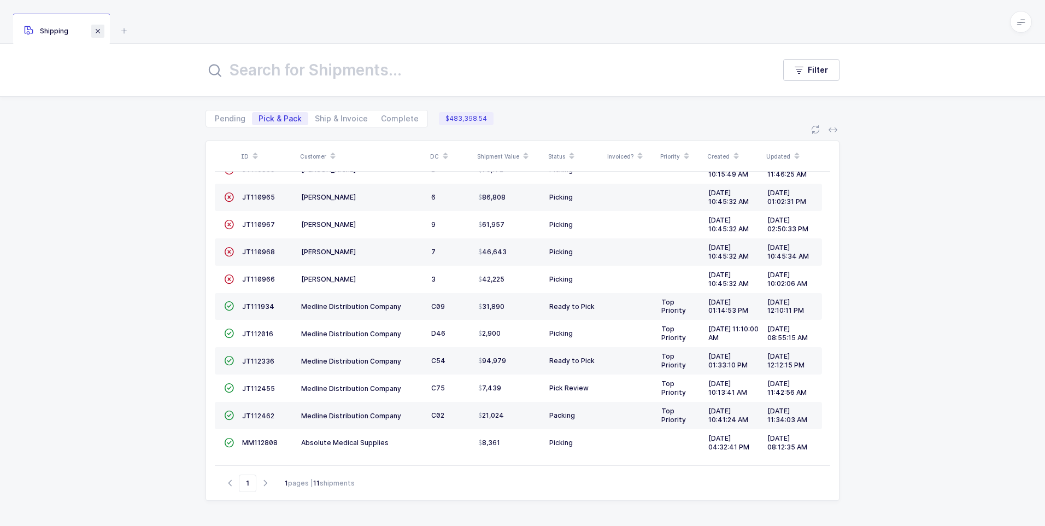
click at [98, 31] on span at bounding box center [97, 31] width 13 height 13
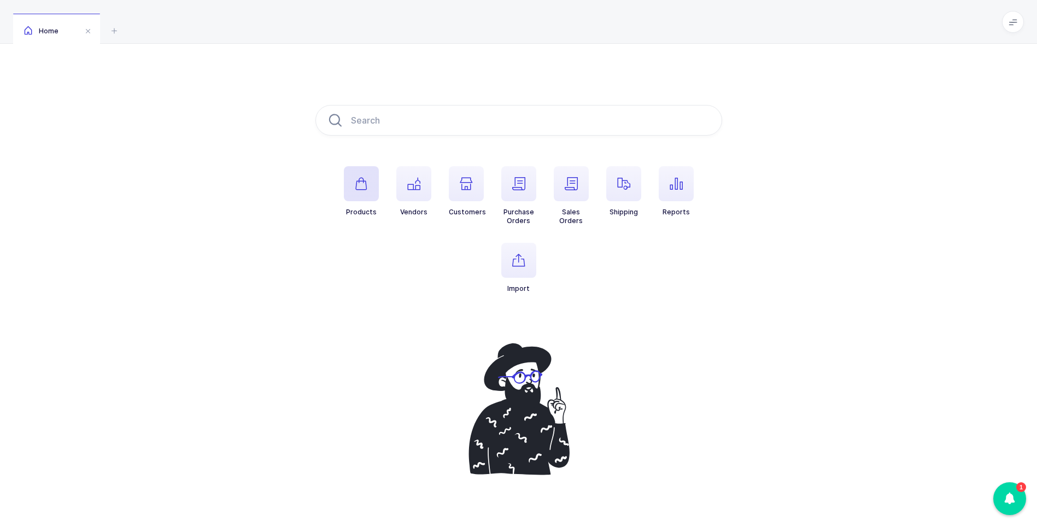
click at [357, 188] on icon "button" at bounding box center [361, 183] width 13 height 13
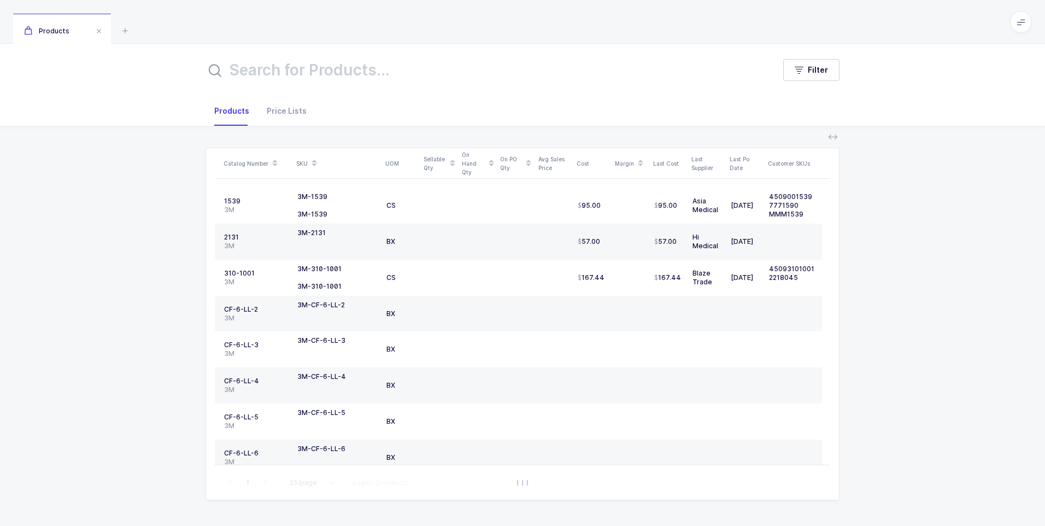
click at [232, 73] on input "text" at bounding box center [484, 70] width 556 height 26
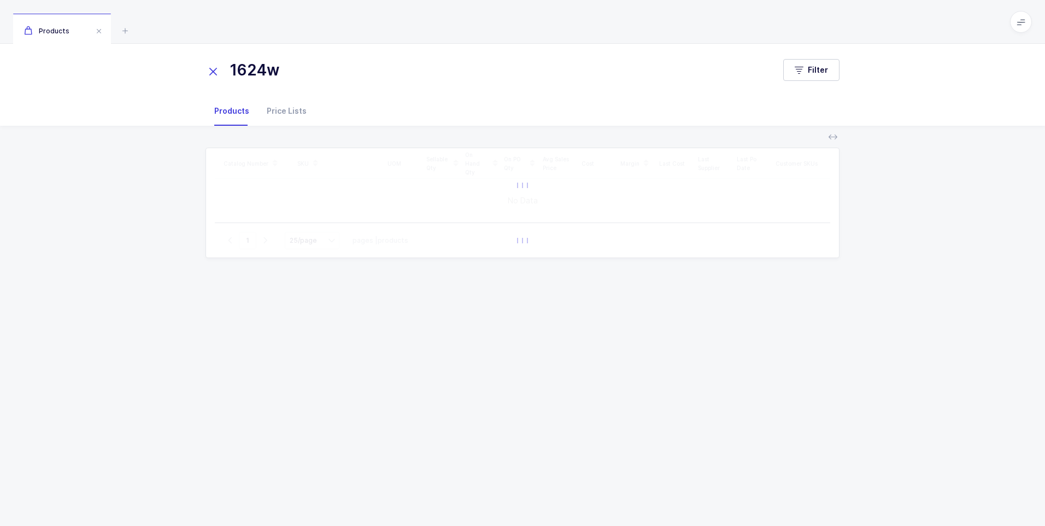
type input "1624w"
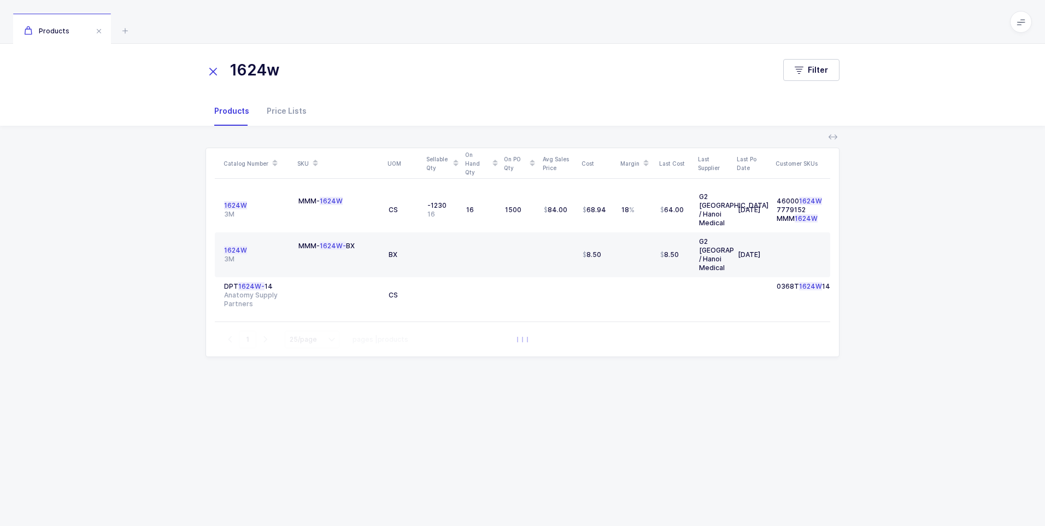
click at [228, 111] on div "Products" at bounding box center [236, 111] width 44 height 30
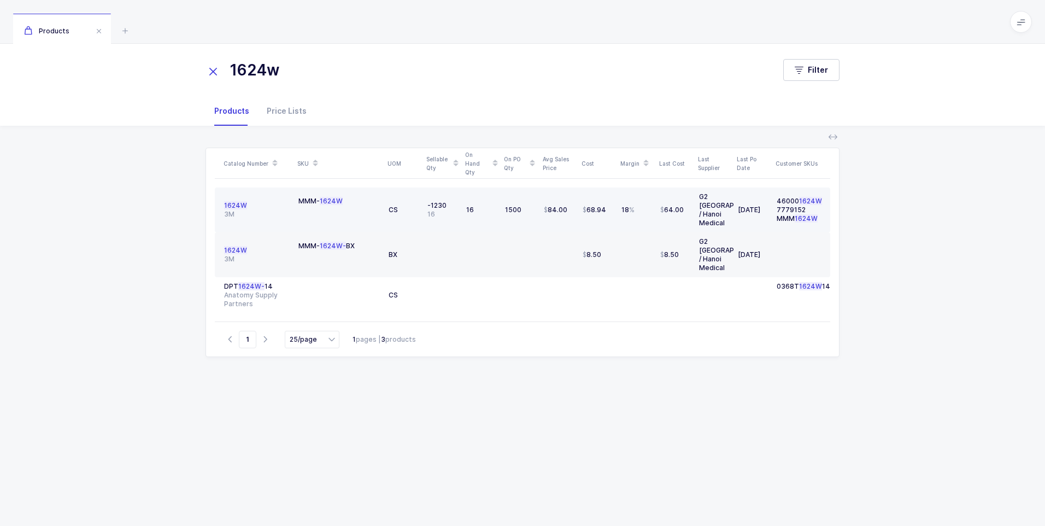
click at [231, 204] on span "1624W" at bounding box center [235, 205] width 23 height 8
click at [230, 206] on span "1624W" at bounding box center [235, 205] width 23 height 8
